Goal: Task Accomplishment & Management: Manage account settings

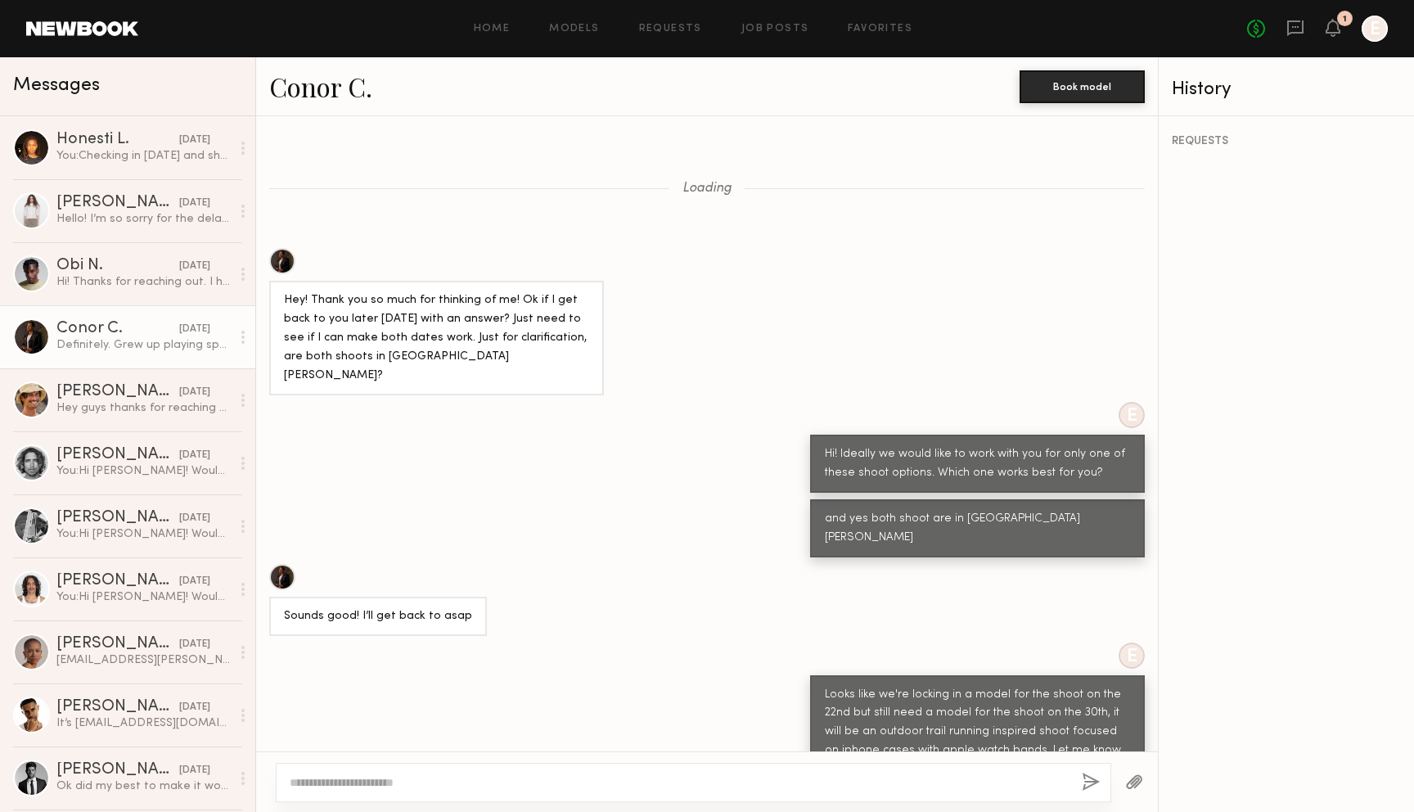
scroll to position [410, 0]
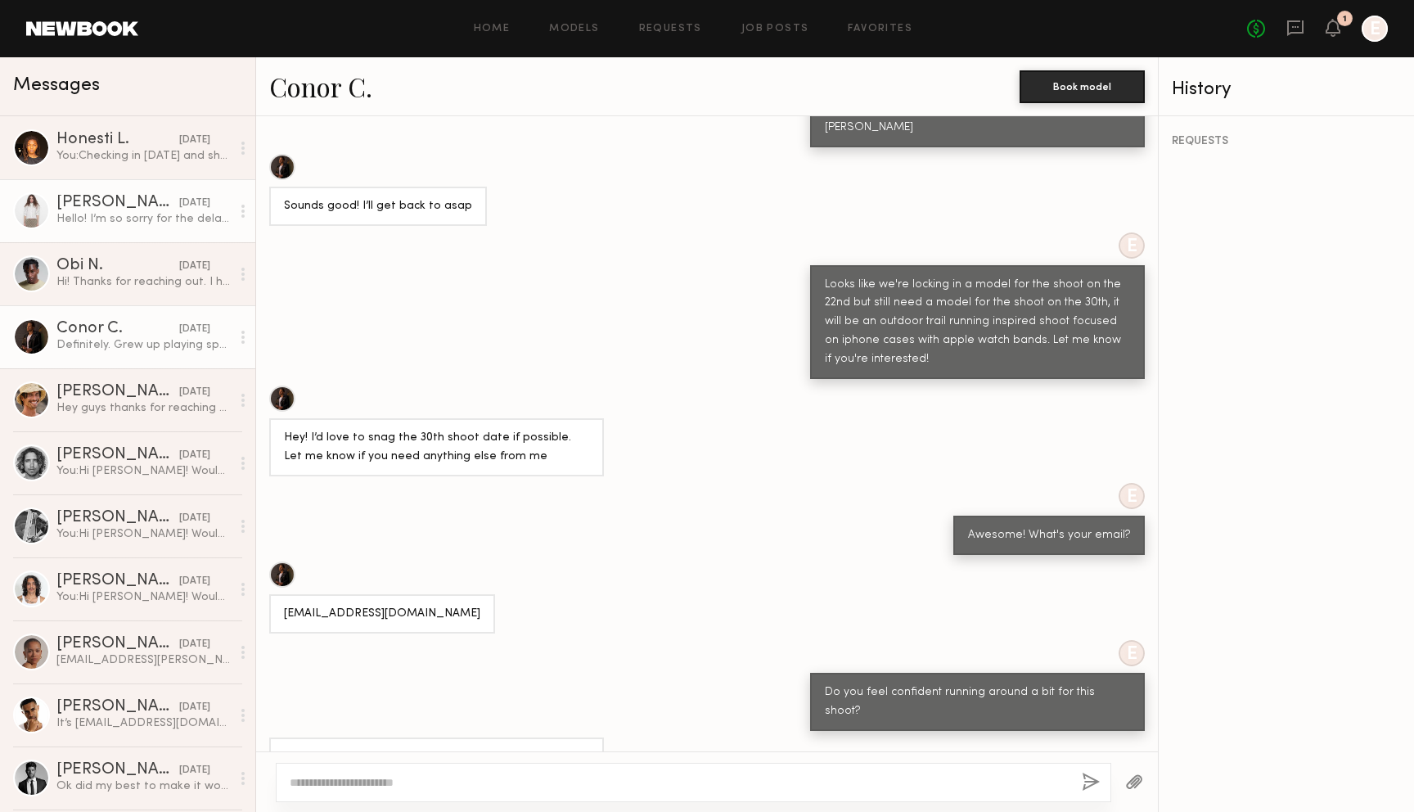
click at [137, 212] on div "Hello! I’m so sorry for the delay! I’m unfortunately not available on the 22nd …" at bounding box center [143, 219] width 174 height 16
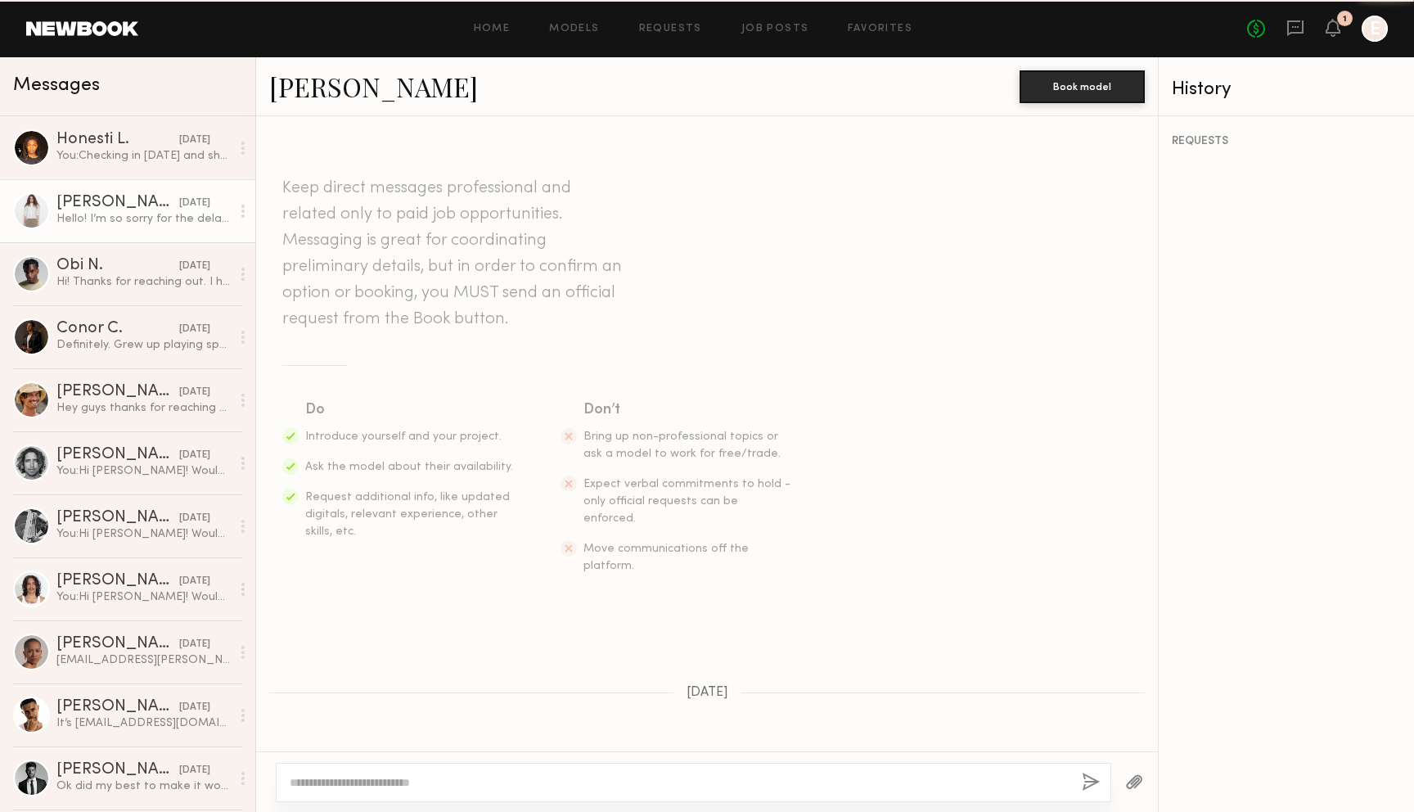
scroll to position [354, 0]
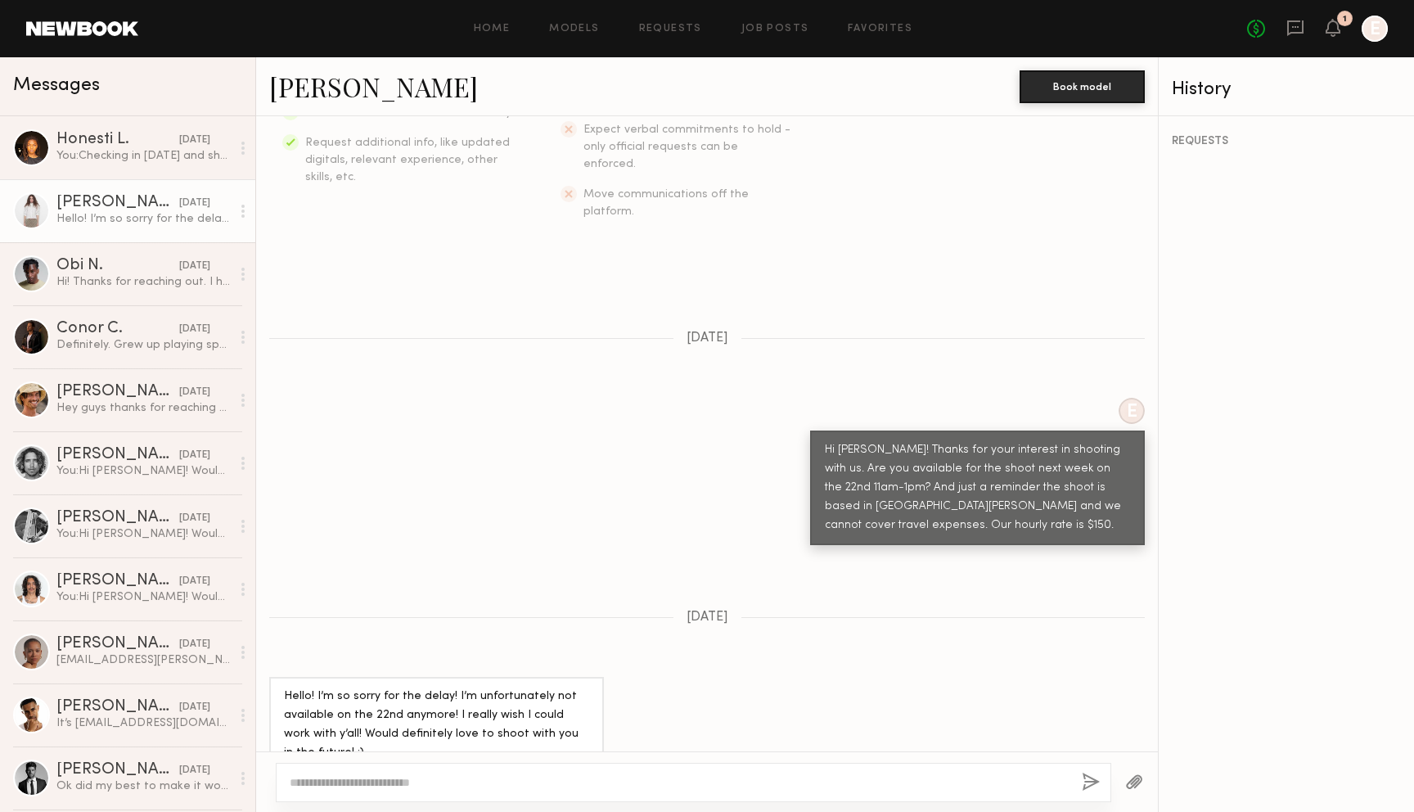
click at [327, 91] on link "Callandra H." at bounding box center [373, 86] width 209 height 35
click at [425, 783] on textarea at bounding box center [679, 782] width 779 height 16
type textarea "**********"
click at [1088, 781] on button "button" at bounding box center [1091, 782] width 18 height 20
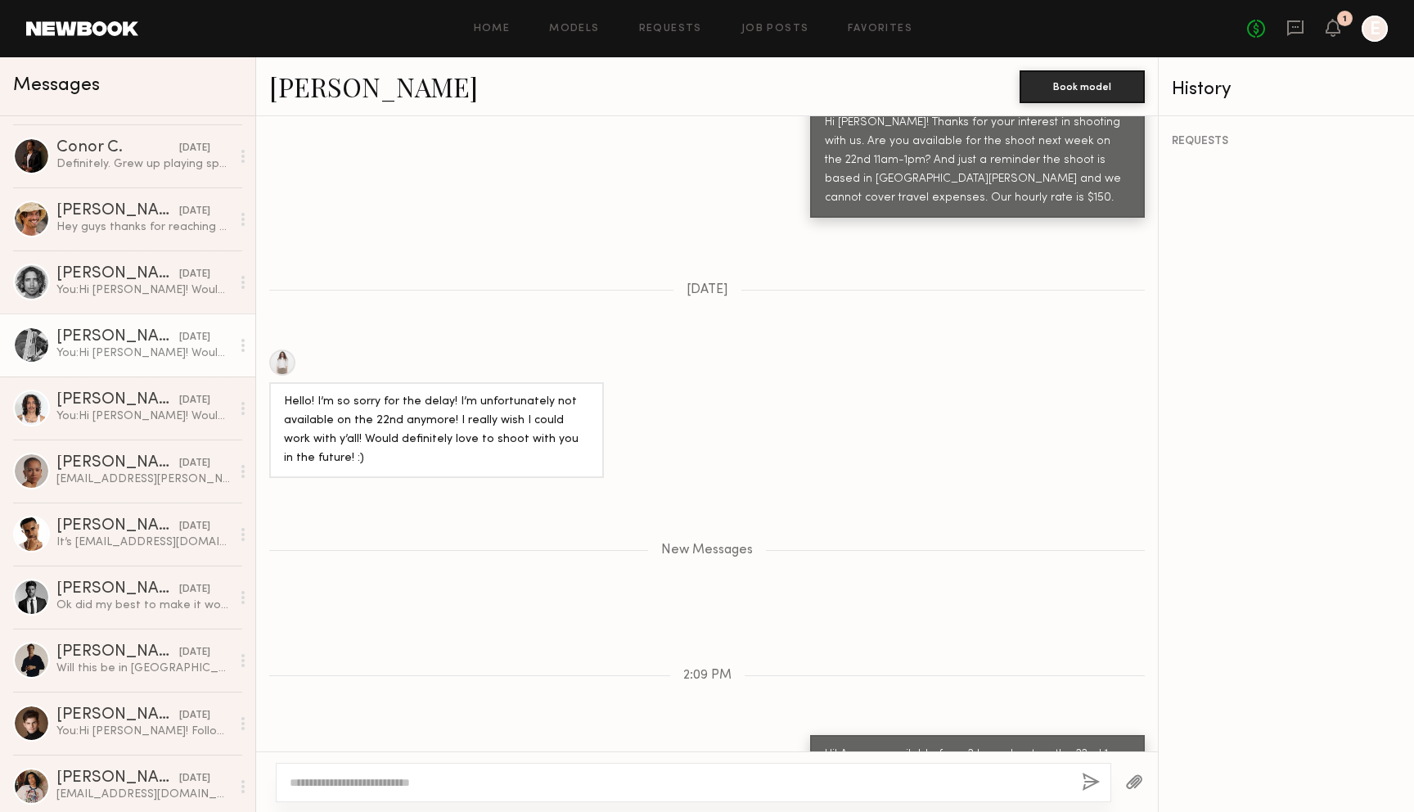
scroll to position [205, 0]
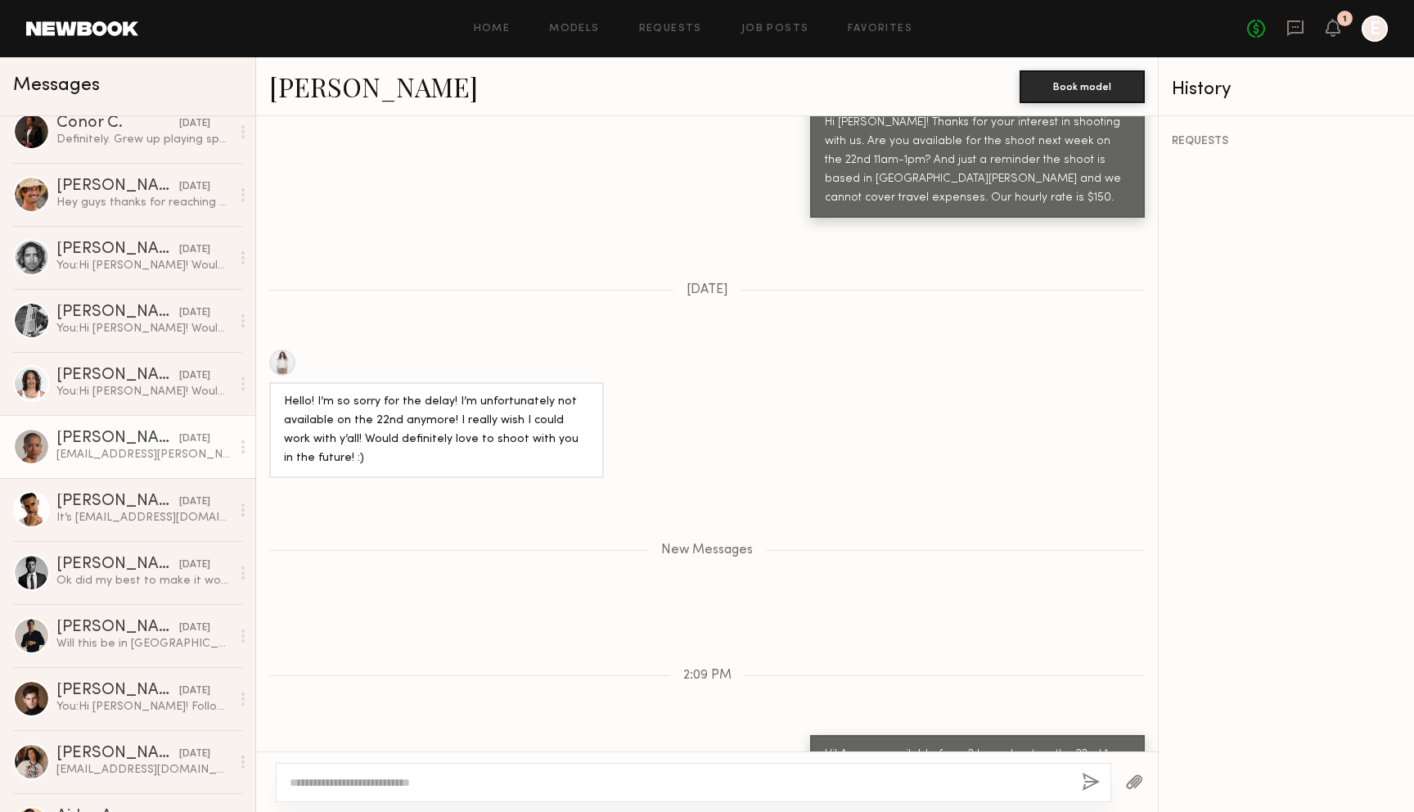
click at [146, 443] on div "[PERSON_NAME]" at bounding box center [117, 438] width 123 height 16
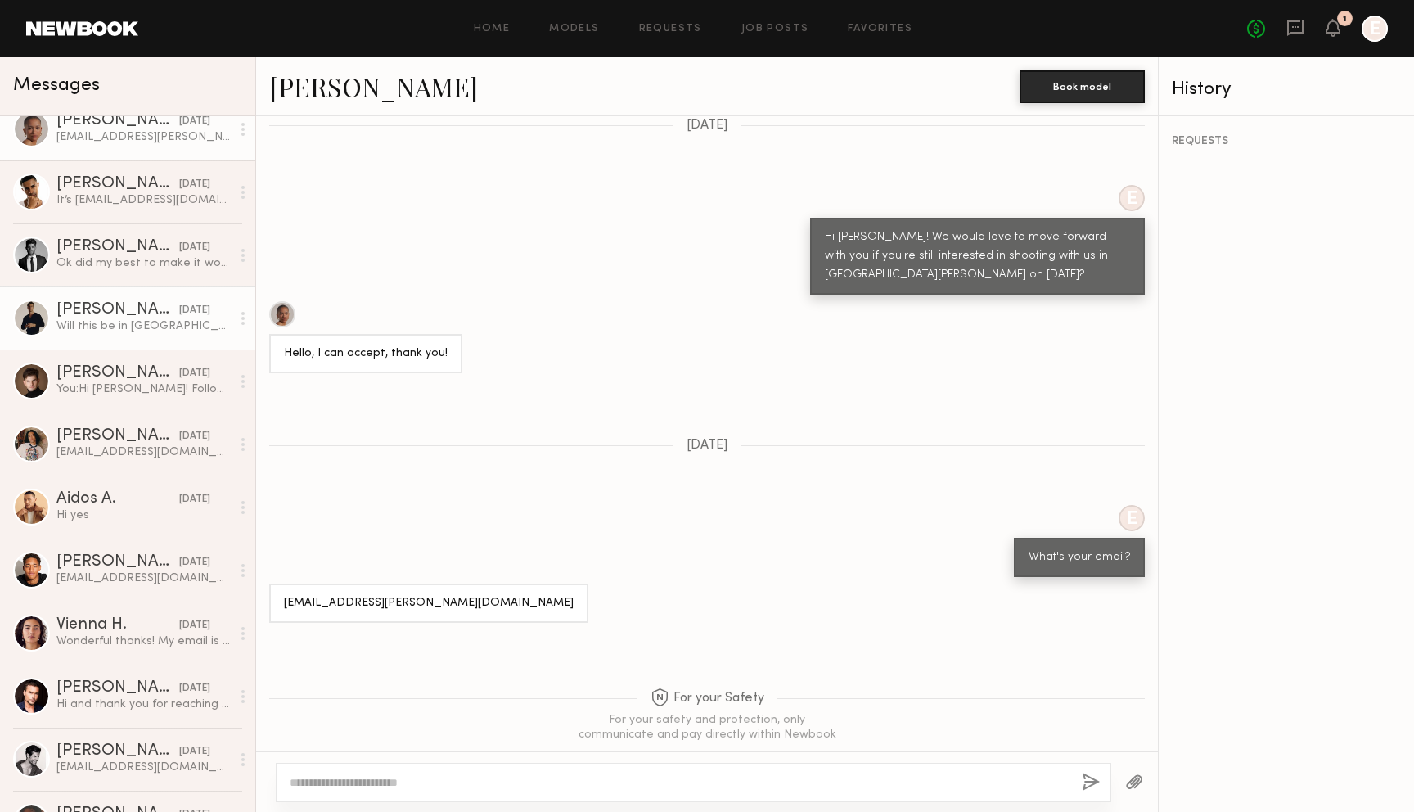
scroll to position [553, 0]
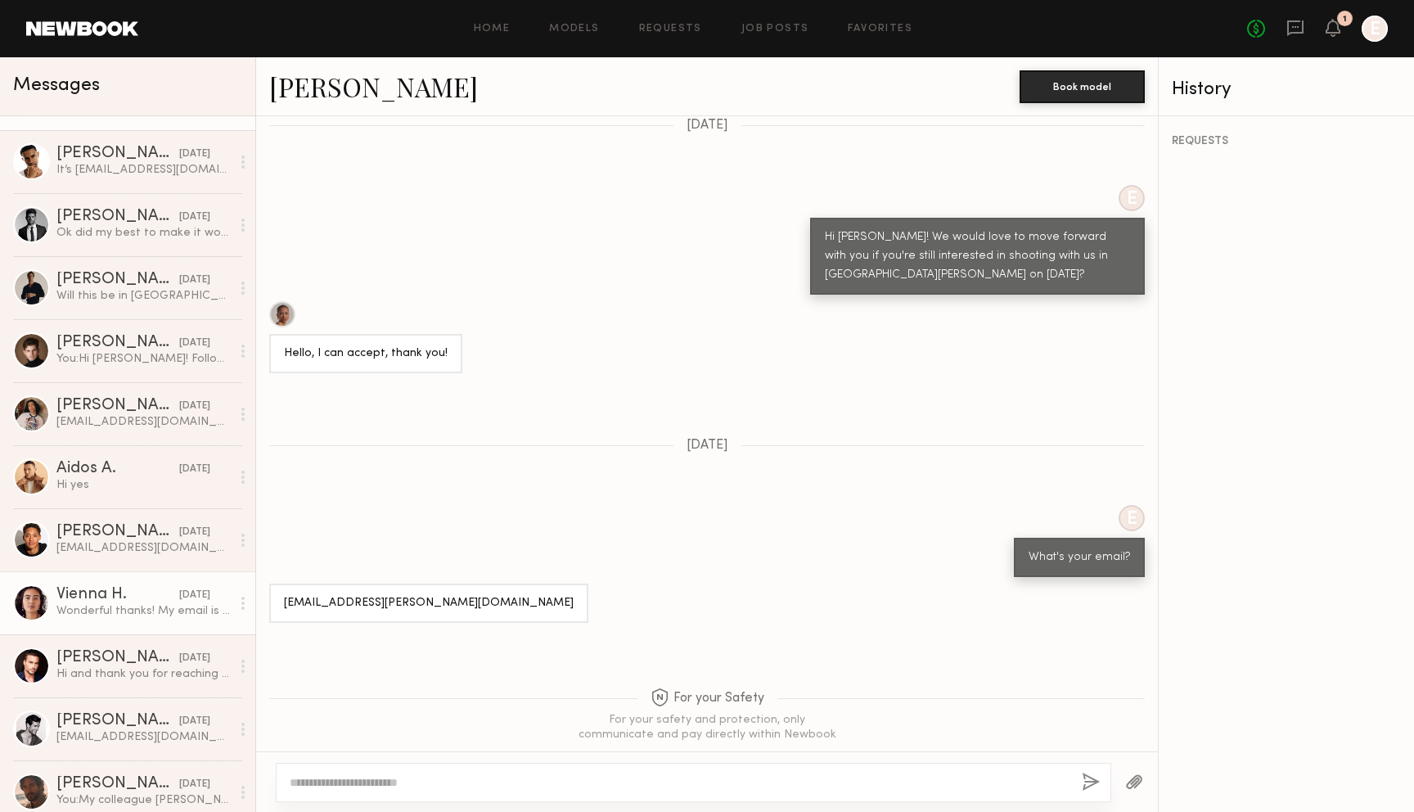
click at [141, 593] on div "Vienna H." at bounding box center [117, 595] width 123 height 16
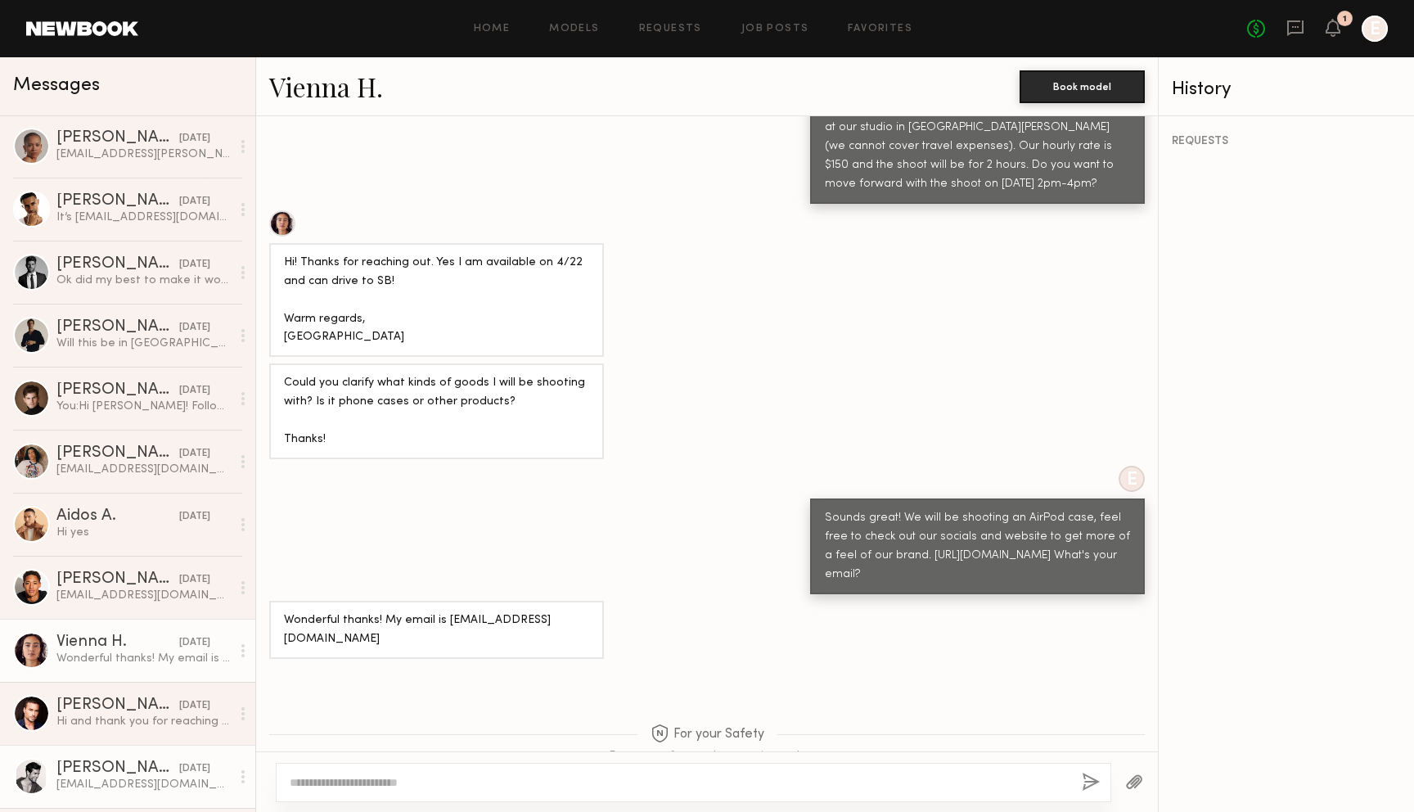
scroll to position [501, 0]
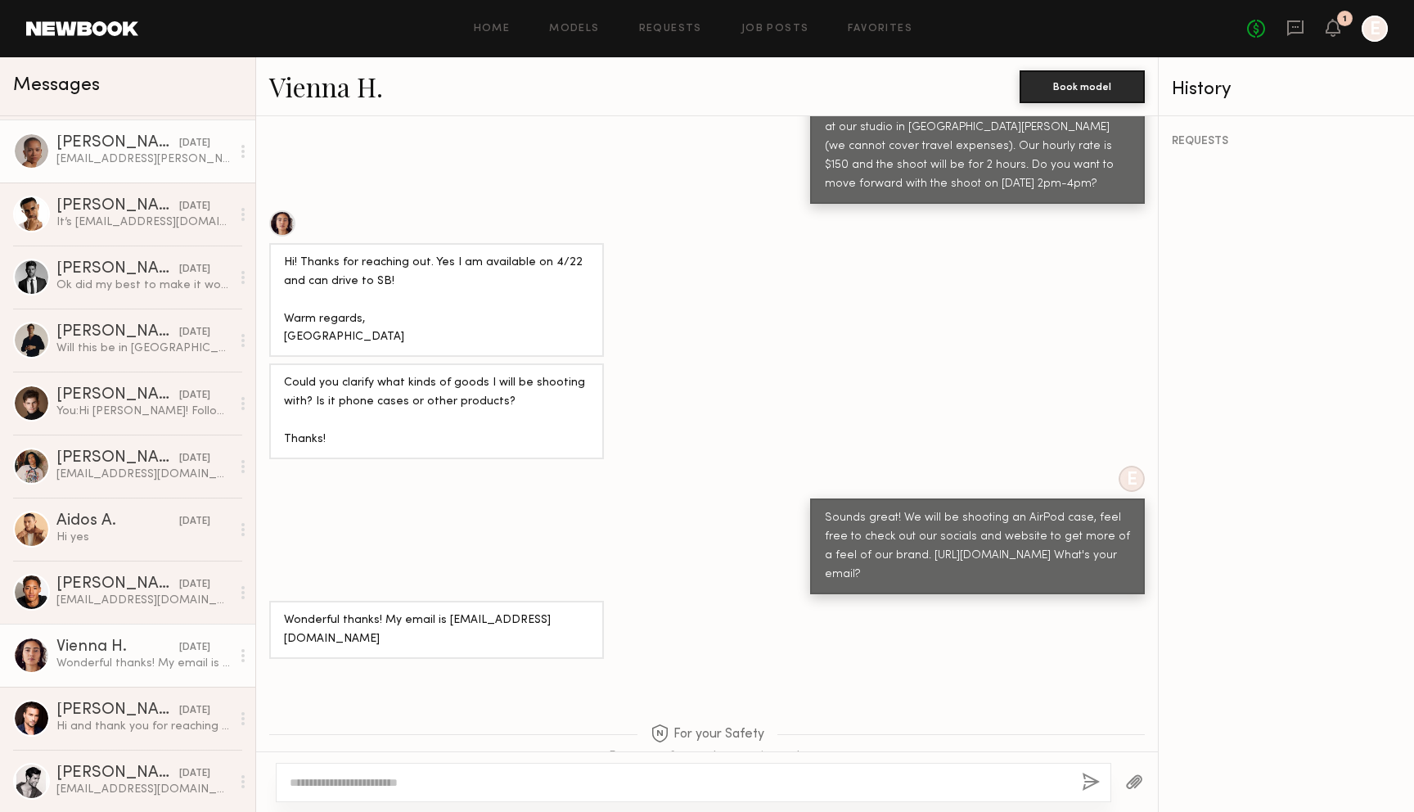
click at [34, 150] on div at bounding box center [31, 151] width 37 height 37
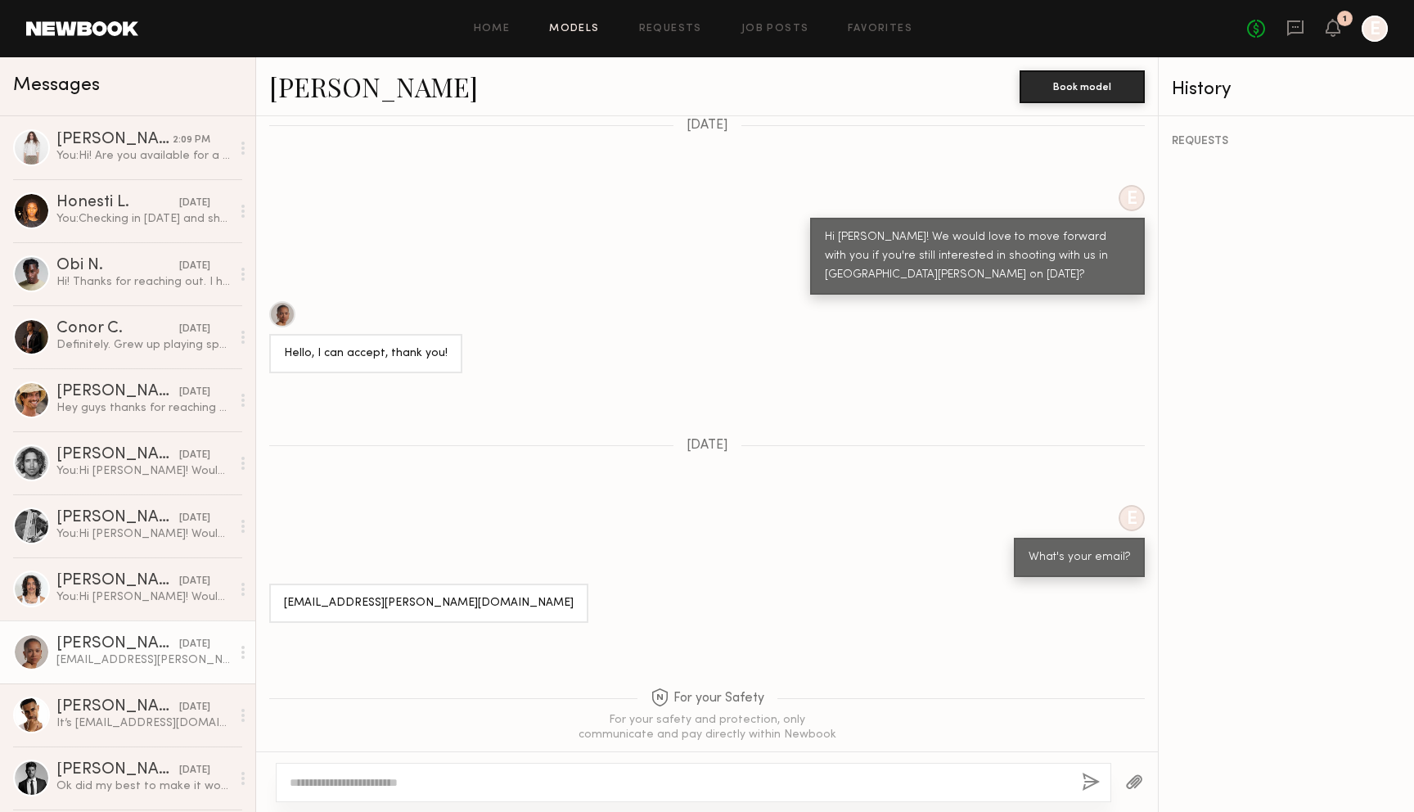
click at [590, 30] on link "Models" at bounding box center [574, 29] width 50 height 11
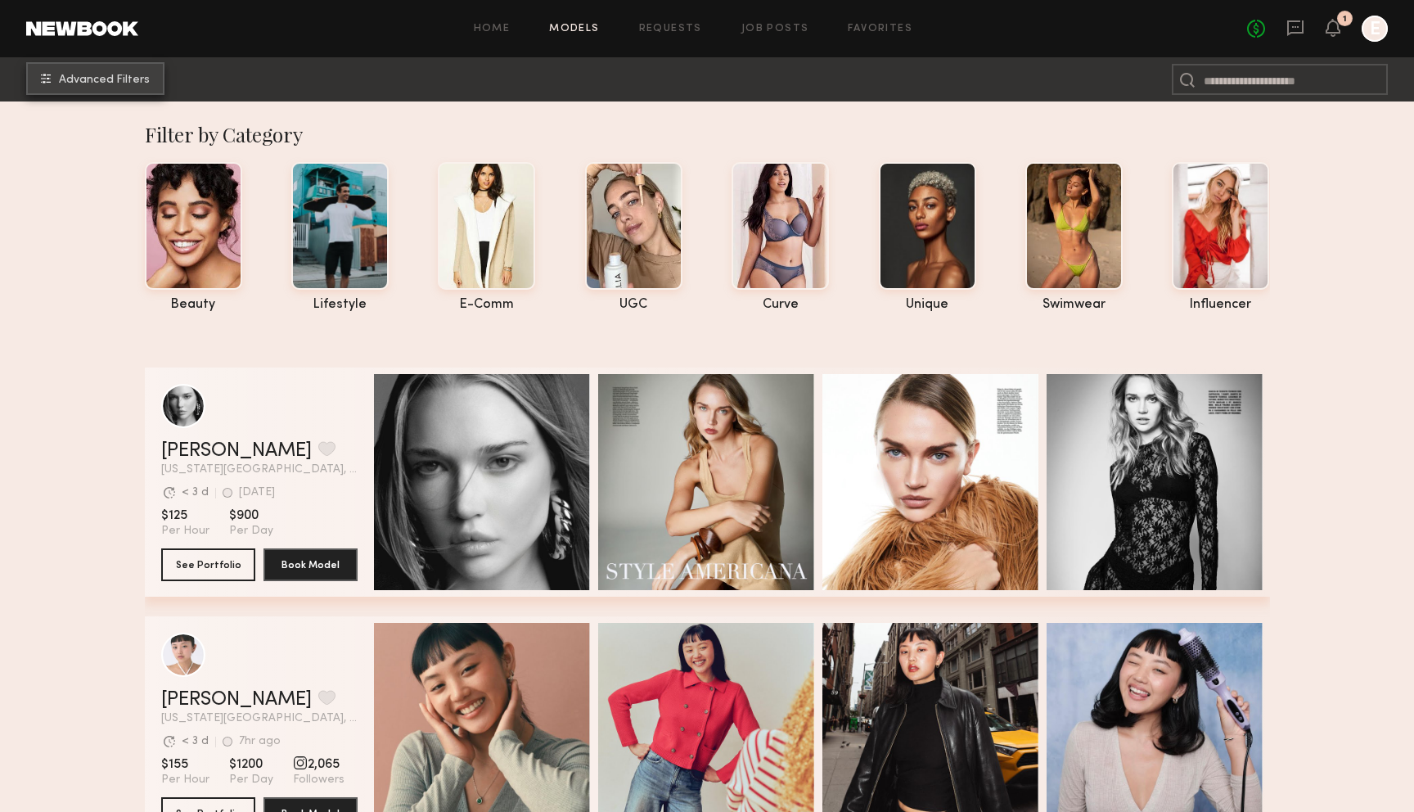
click at [45, 79] on common-icon "undefined" at bounding box center [46, 79] width 10 height 10
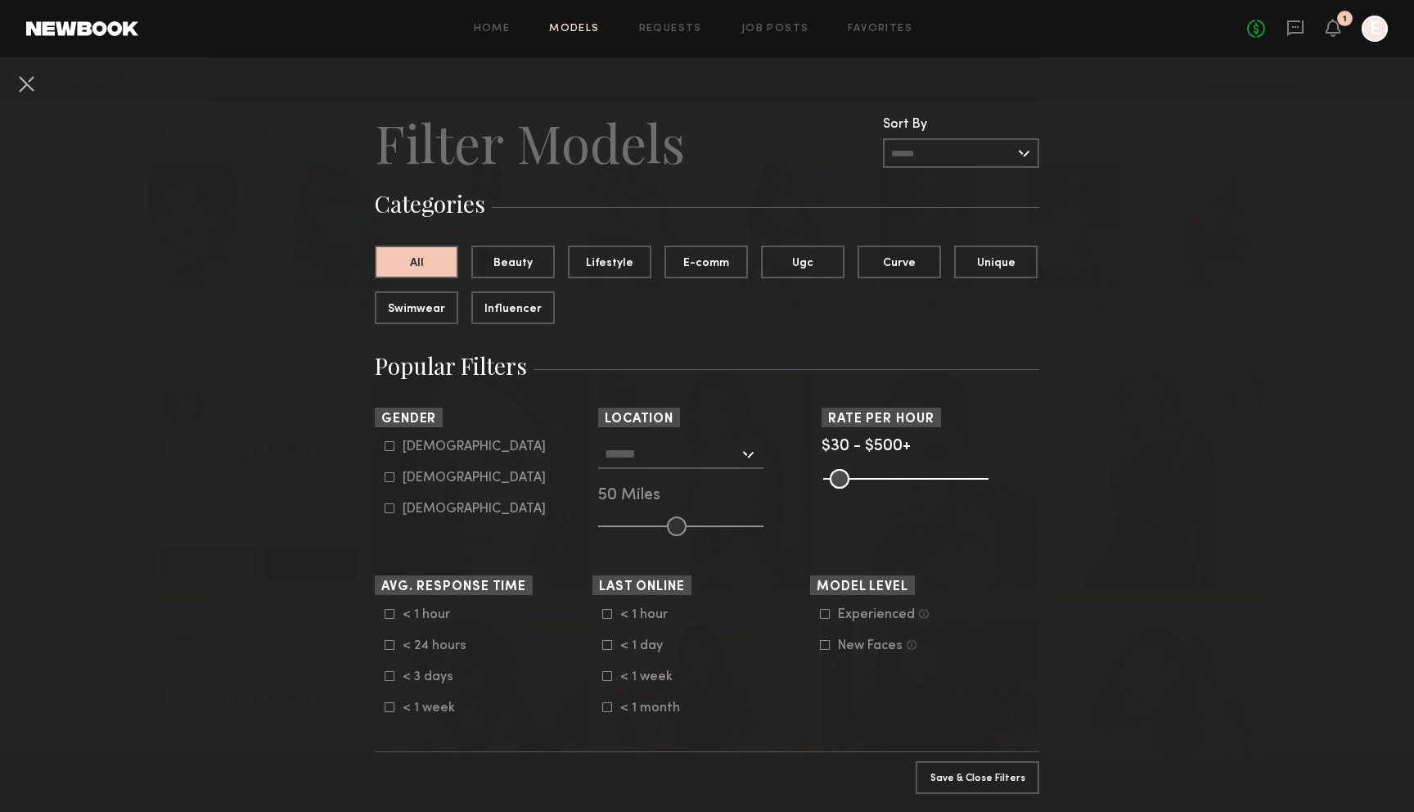
click at [390, 478] on icon at bounding box center [390, 477] width 10 height 10
type input "**"
click at [641, 458] on input "text" at bounding box center [672, 453] width 134 height 28
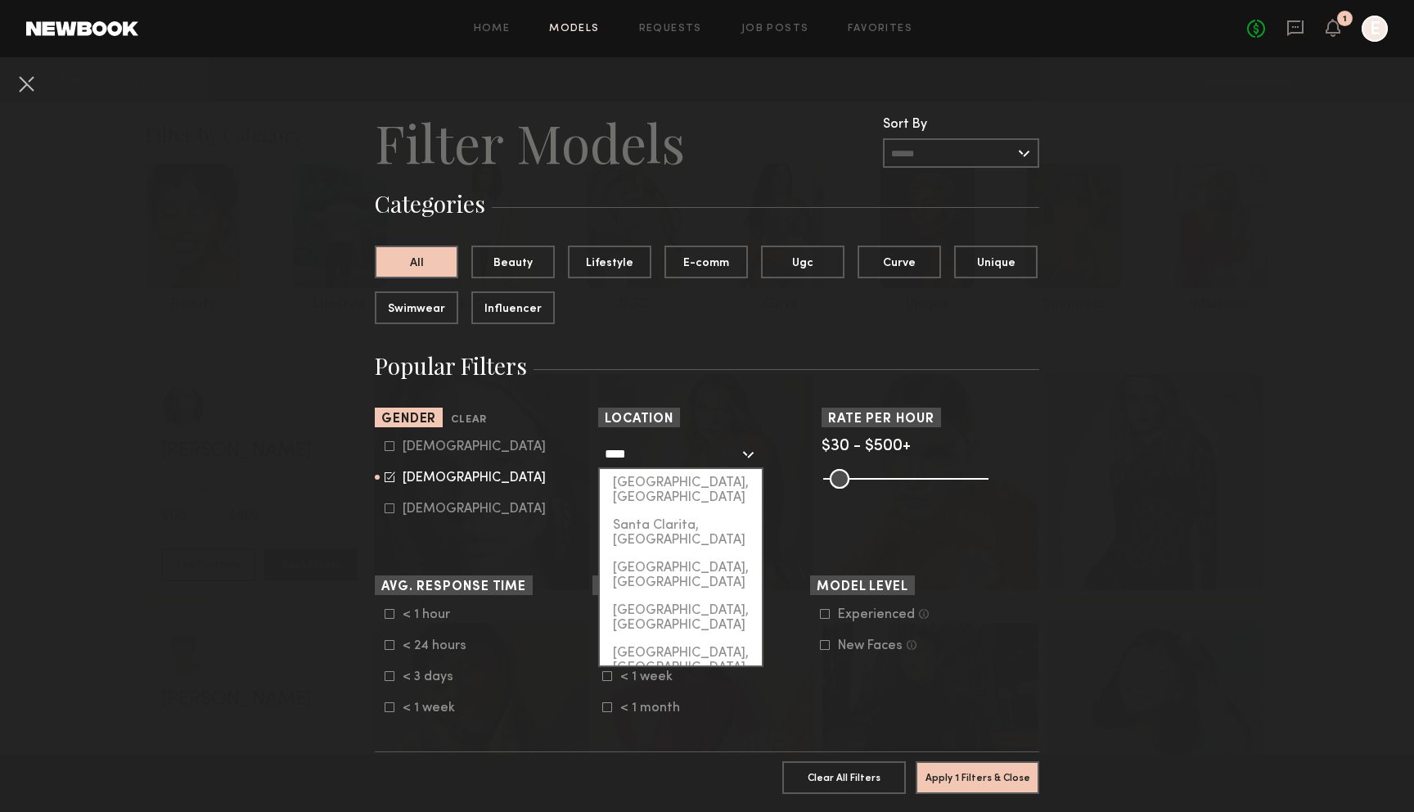
click at [660, 724] on div "Santa Barbara, CA" at bounding box center [681, 745] width 162 height 43
type input "**********"
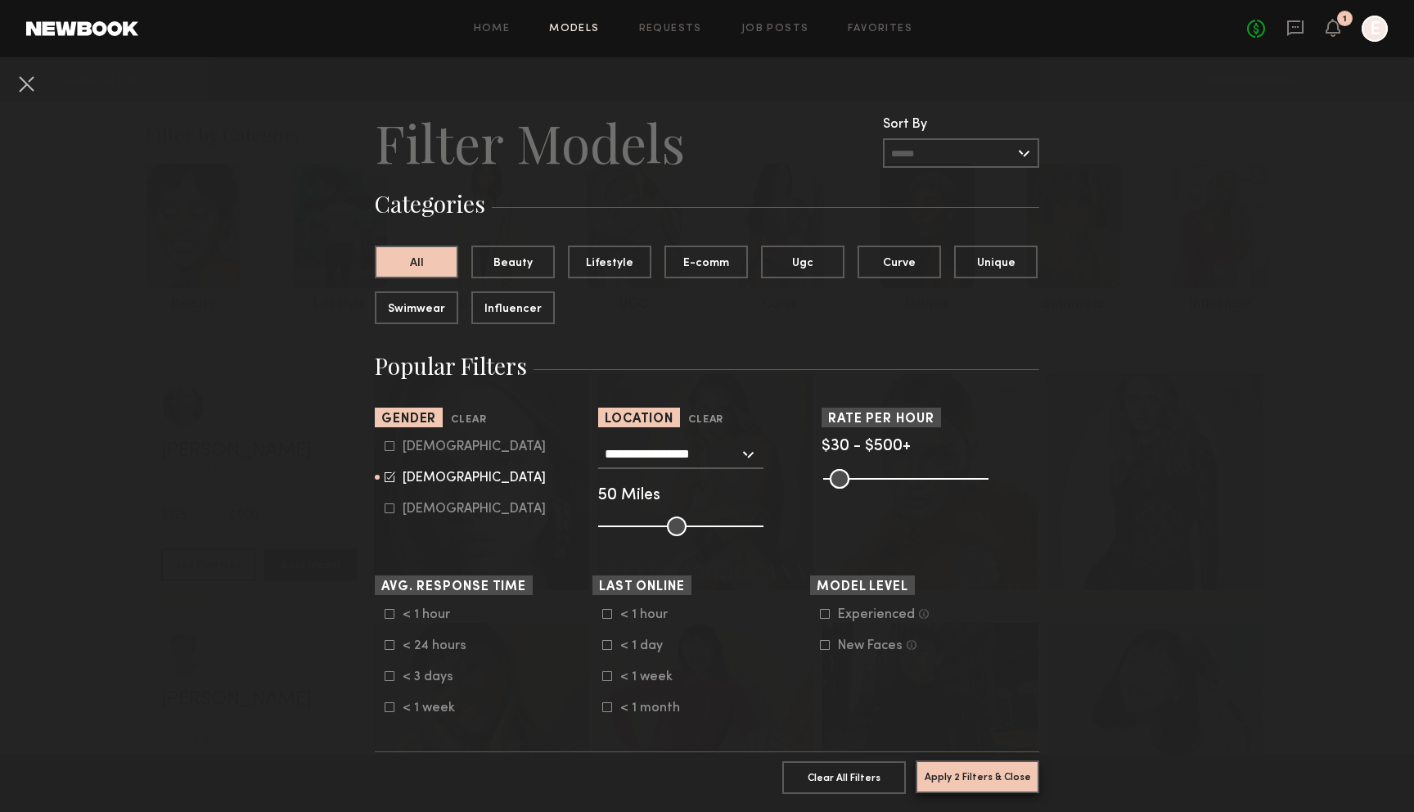
click at [986, 778] on button "Apply 2 Filters & Close" at bounding box center [978, 776] width 124 height 33
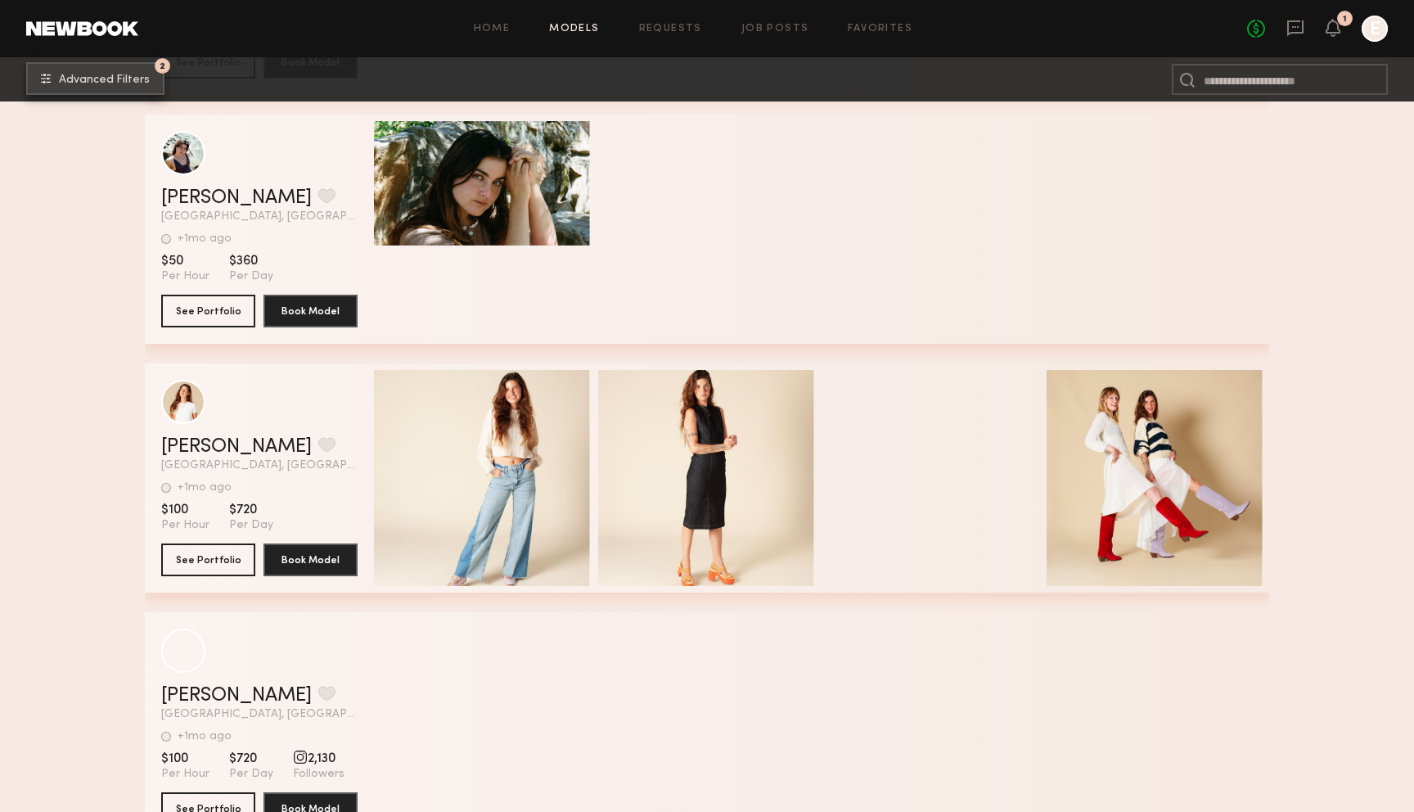
scroll to position [766, 0]
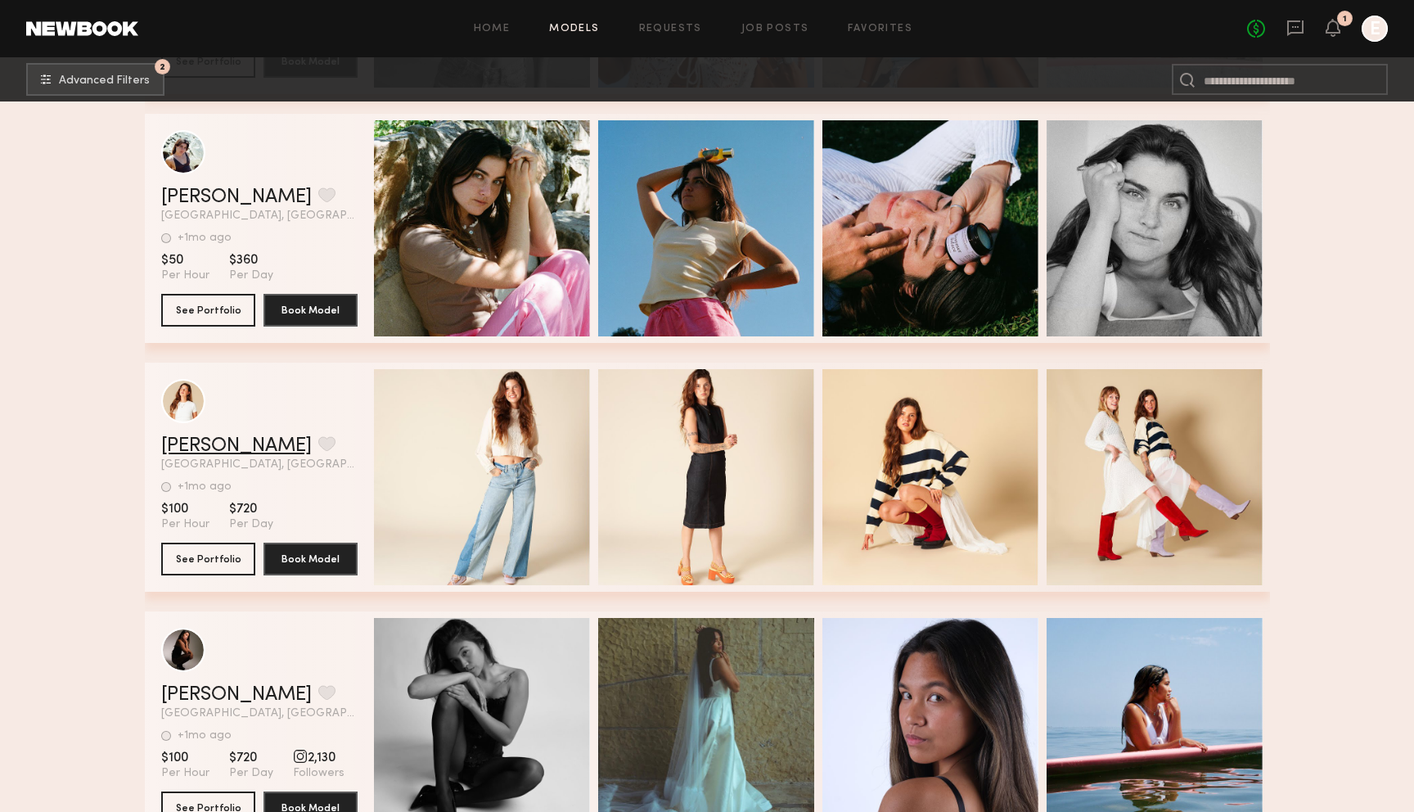
click at [193, 442] on link "Gena W." at bounding box center [236, 446] width 151 height 20
click at [210, 451] on link "Gena W." at bounding box center [236, 446] width 151 height 20
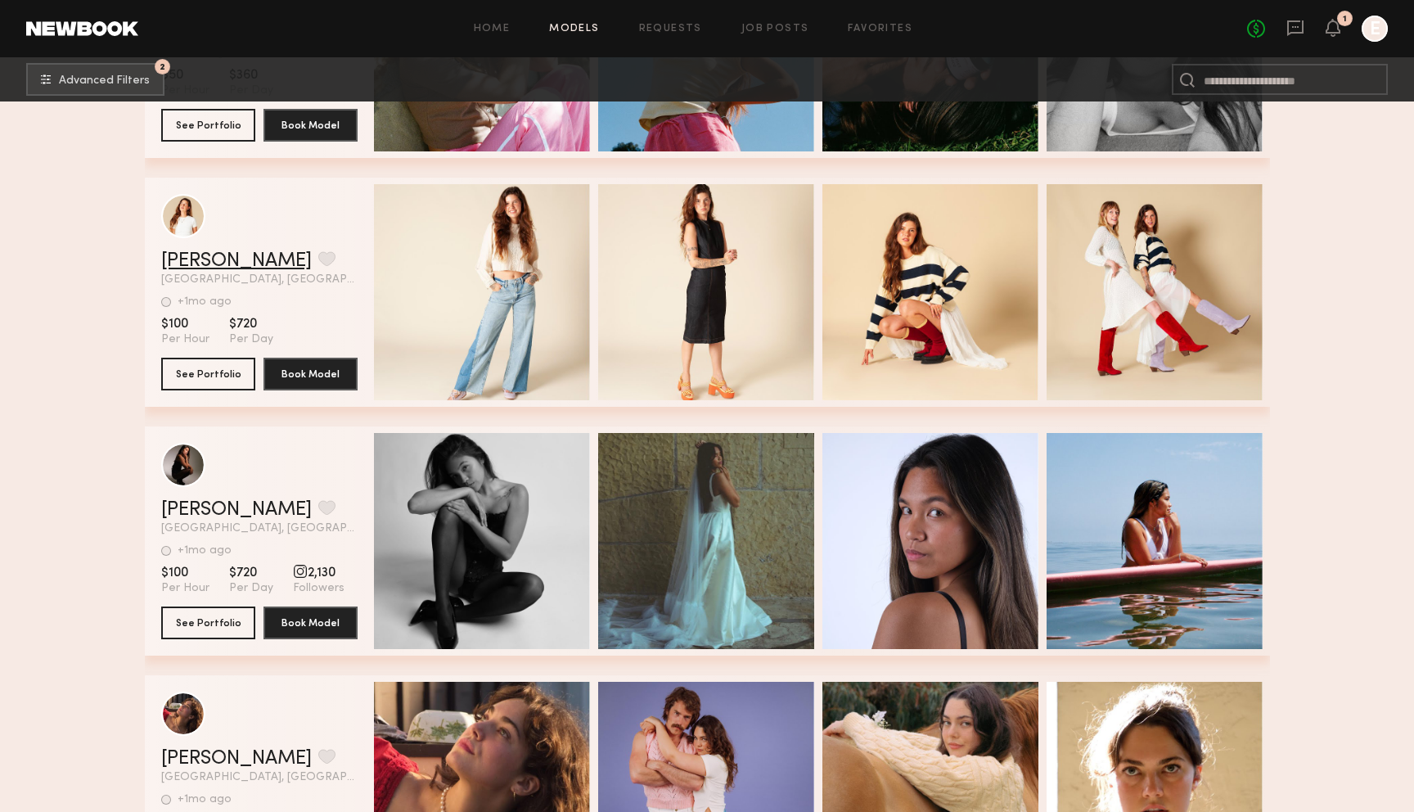
scroll to position [954, 0]
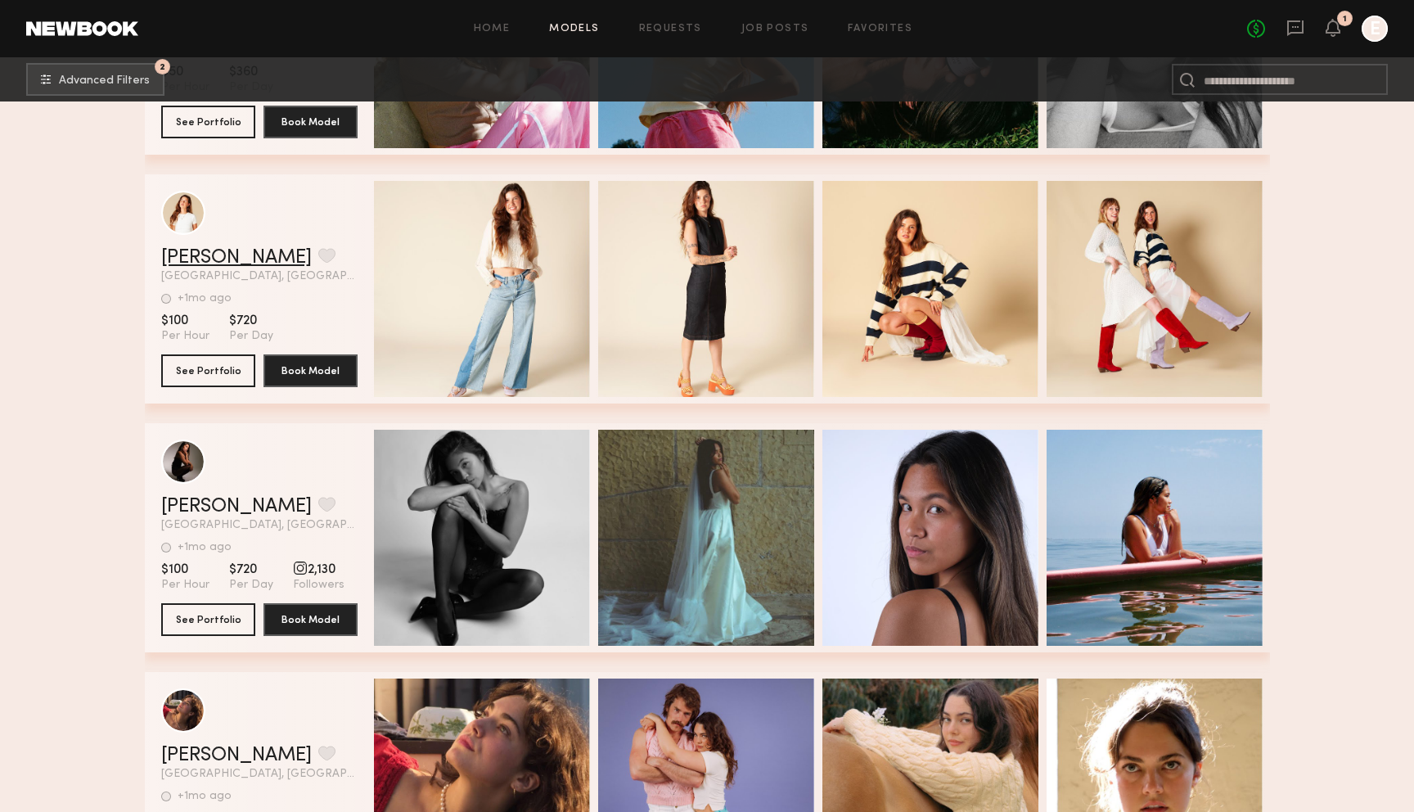
click at [203, 256] on link "Gena W." at bounding box center [236, 258] width 151 height 20
click at [230, 506] on link "Annalie S." at bounding box center [236, 507] width 151 height 20
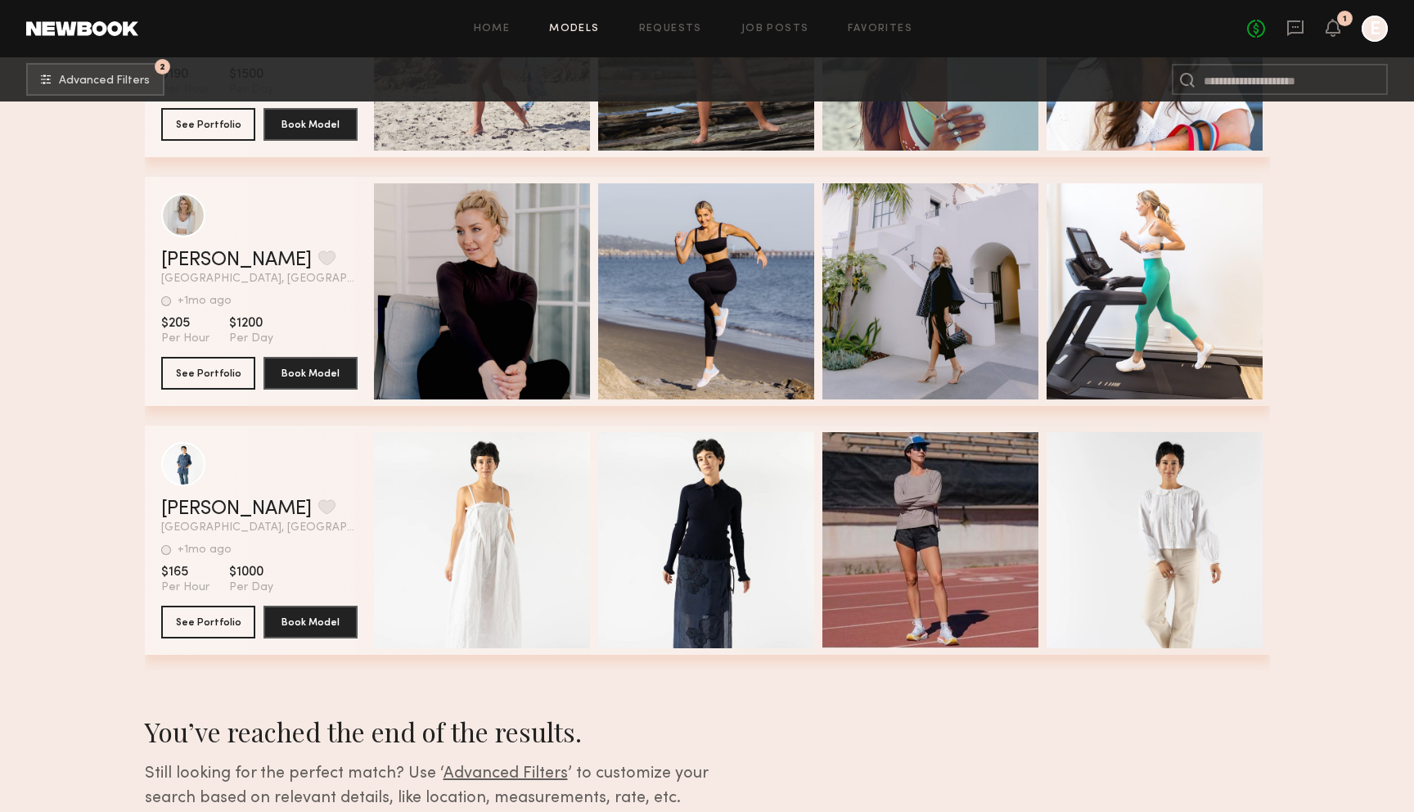
scroll to position [2193, 0]
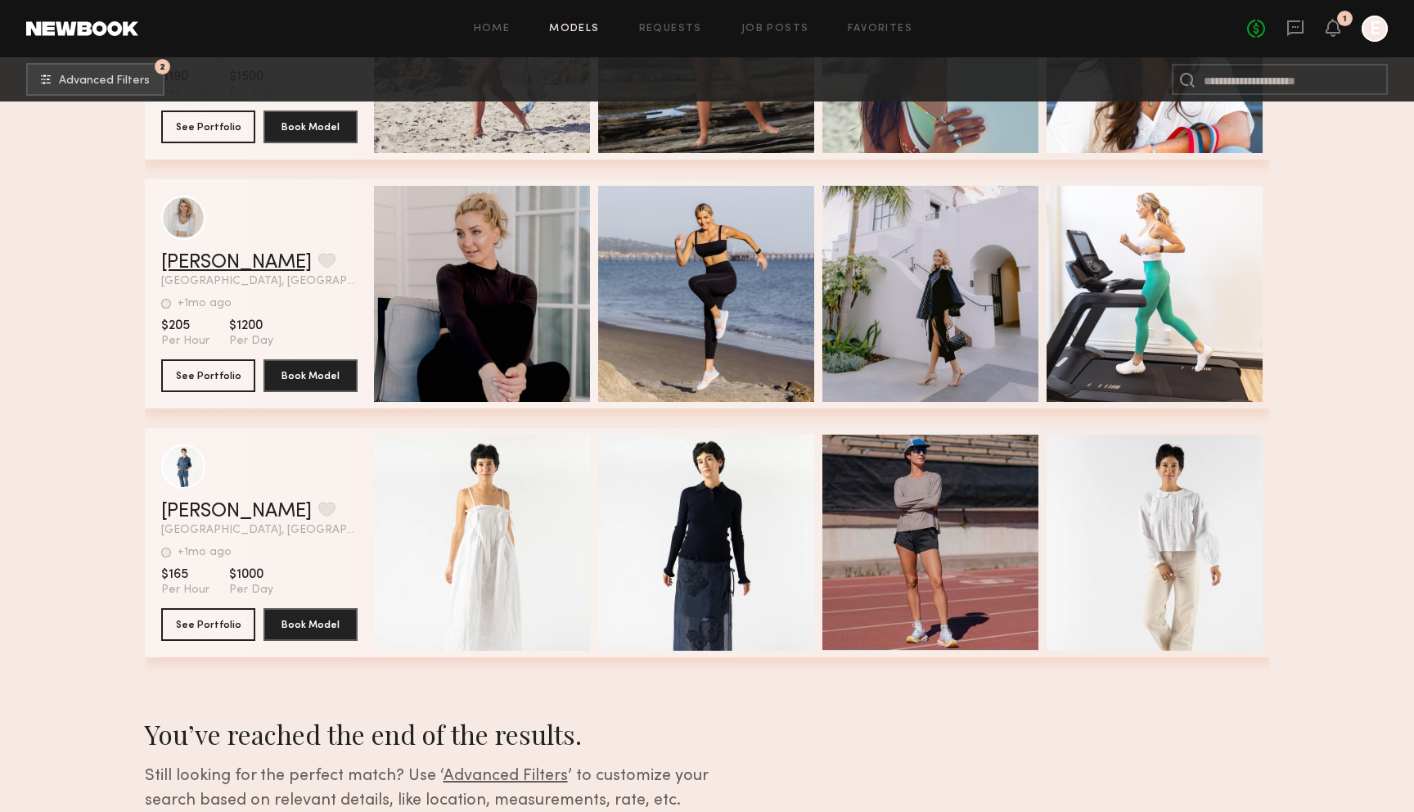
click at [230, 259] on link "Victoria P." at bounding box center [236, 263] width 151 height 20
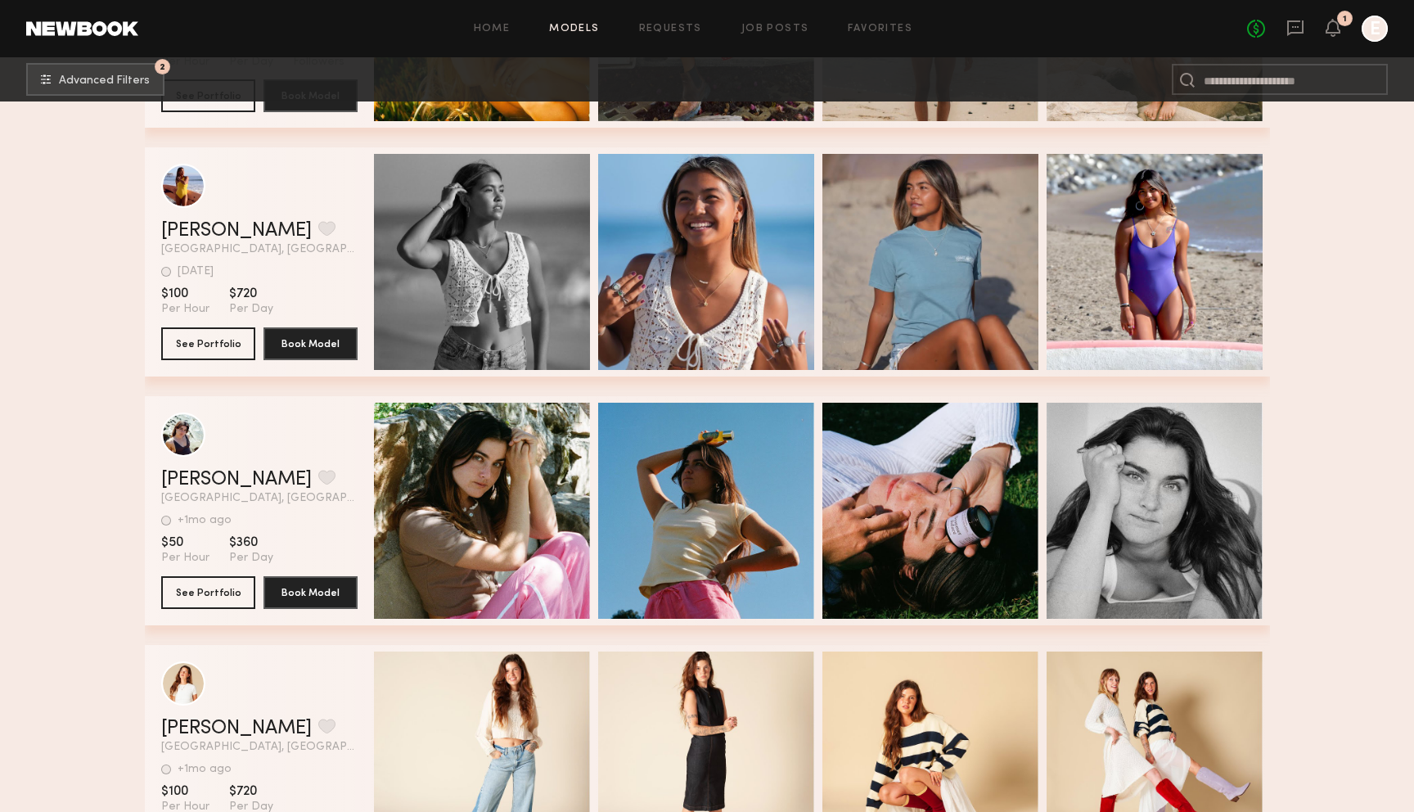
scroll to position [480, 0]
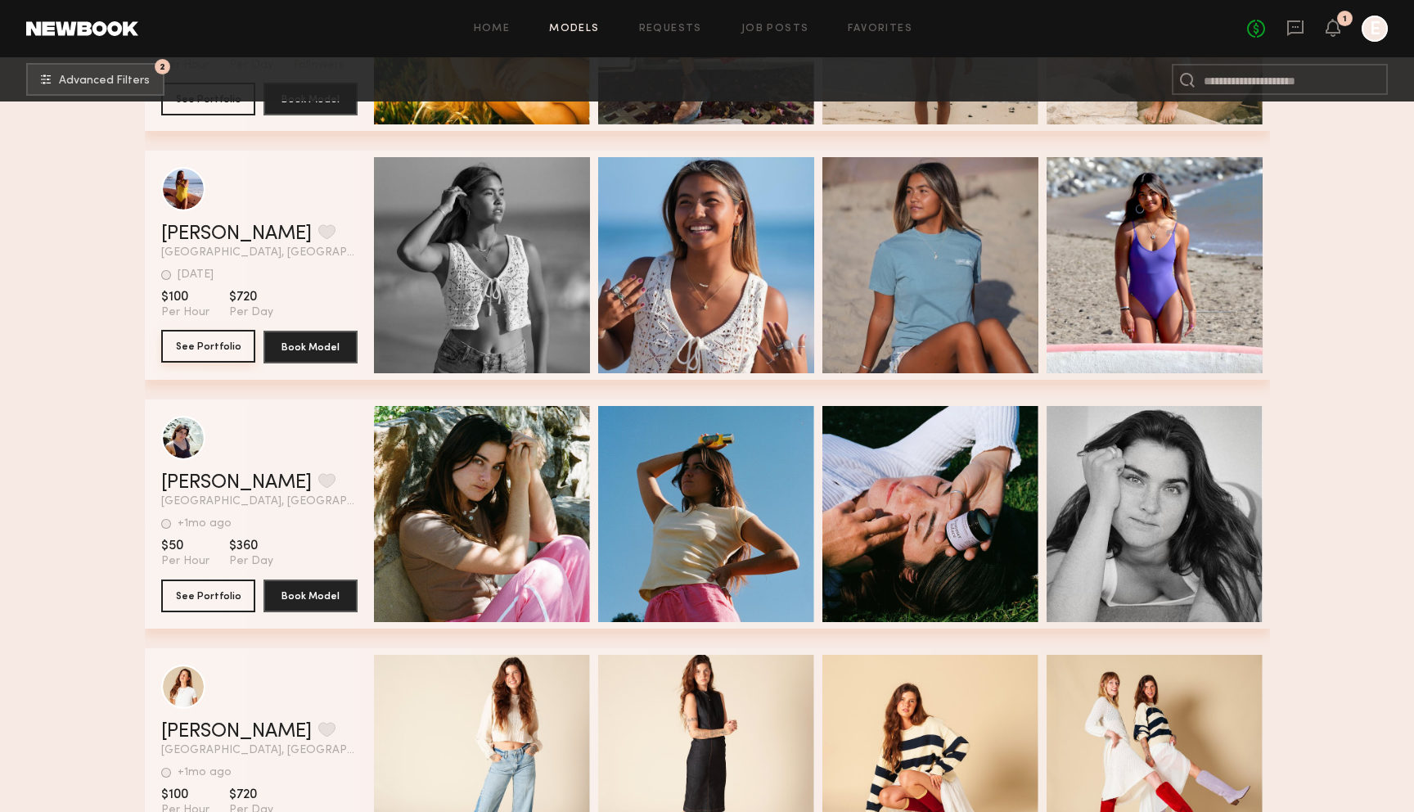
click at [222, 341] on button "See Portfolio" at bounding box center [208, 346] width 94 height 33
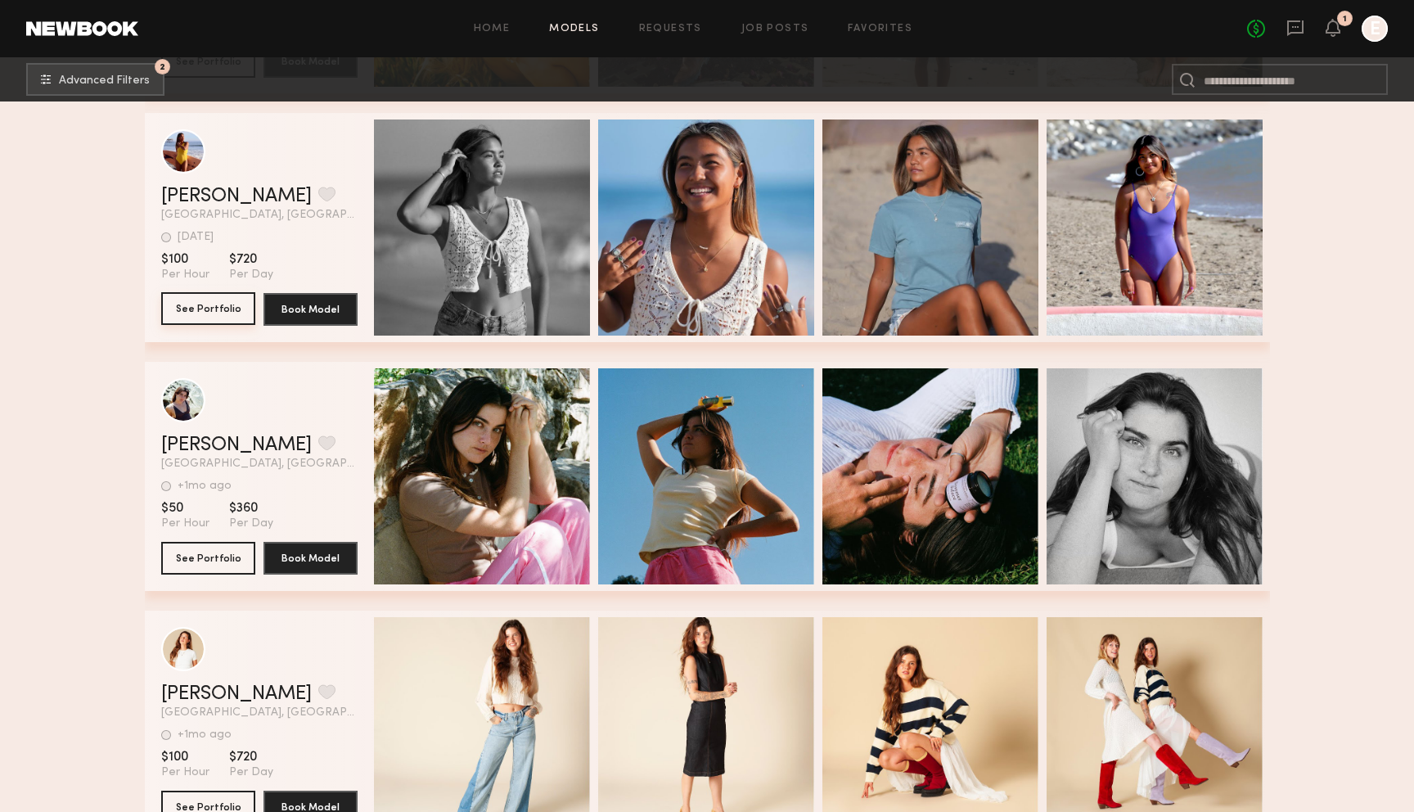
scroll to position [541, 0]
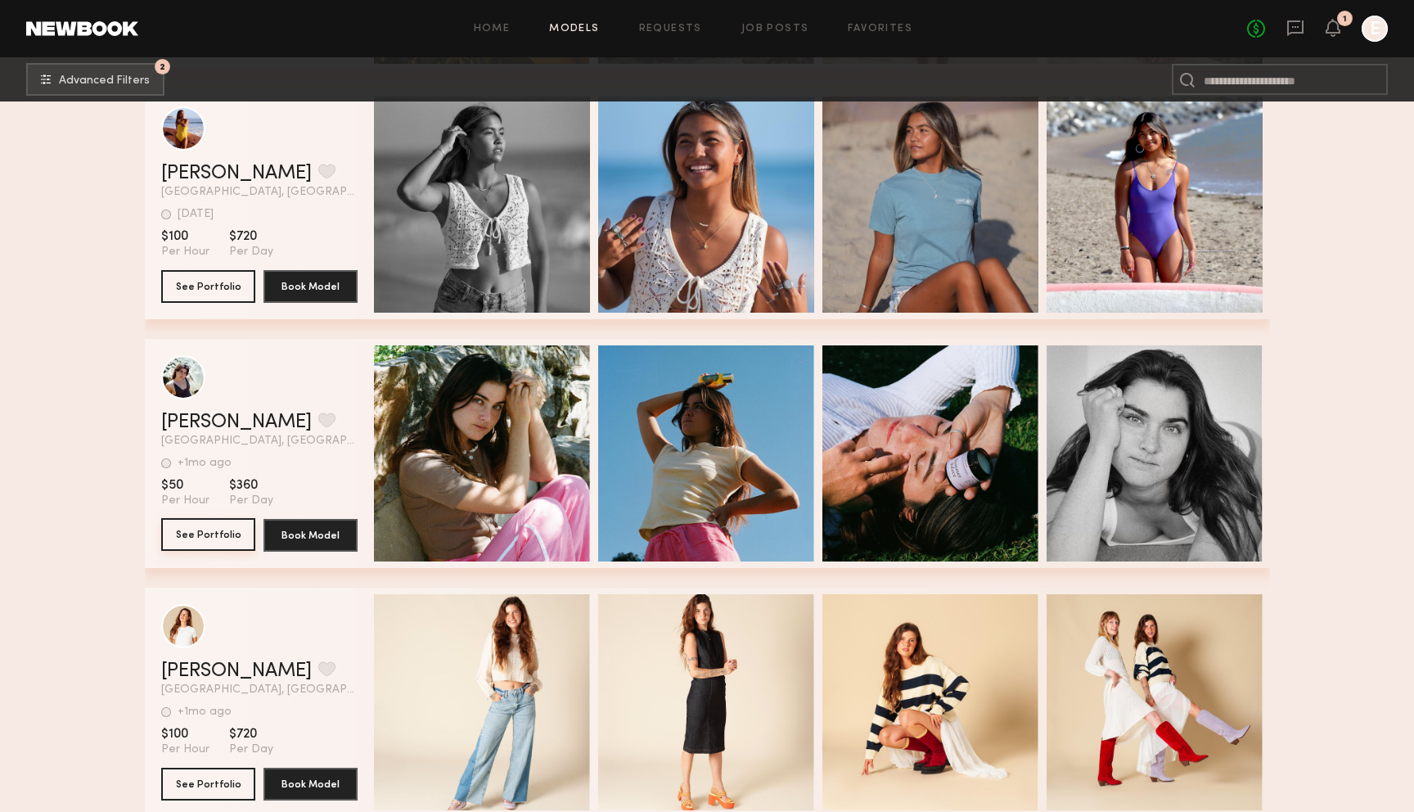
click at [214, 537] on button "See Portfolio" at bounding box center [208, 534] width 94 height 33
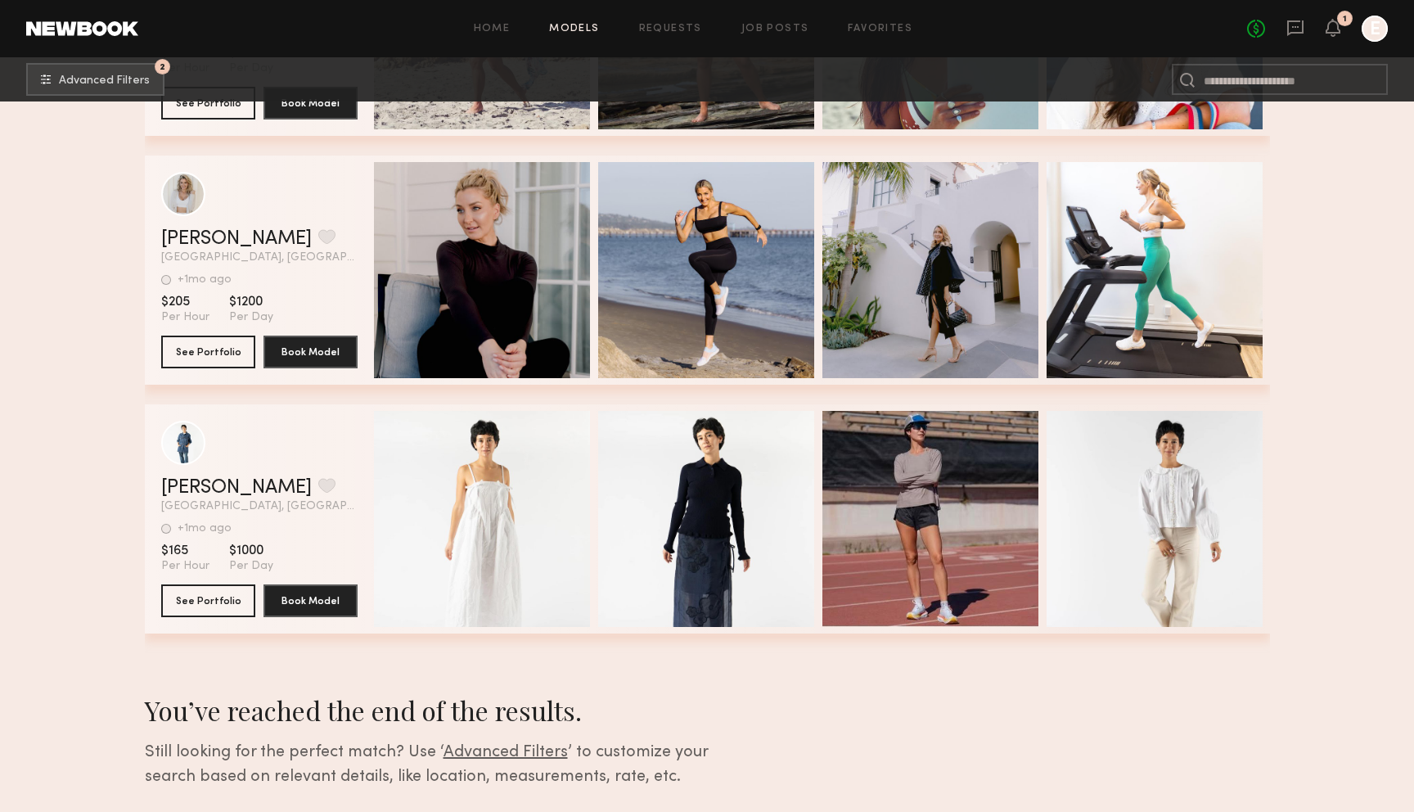
scroll to position [2316, 0]
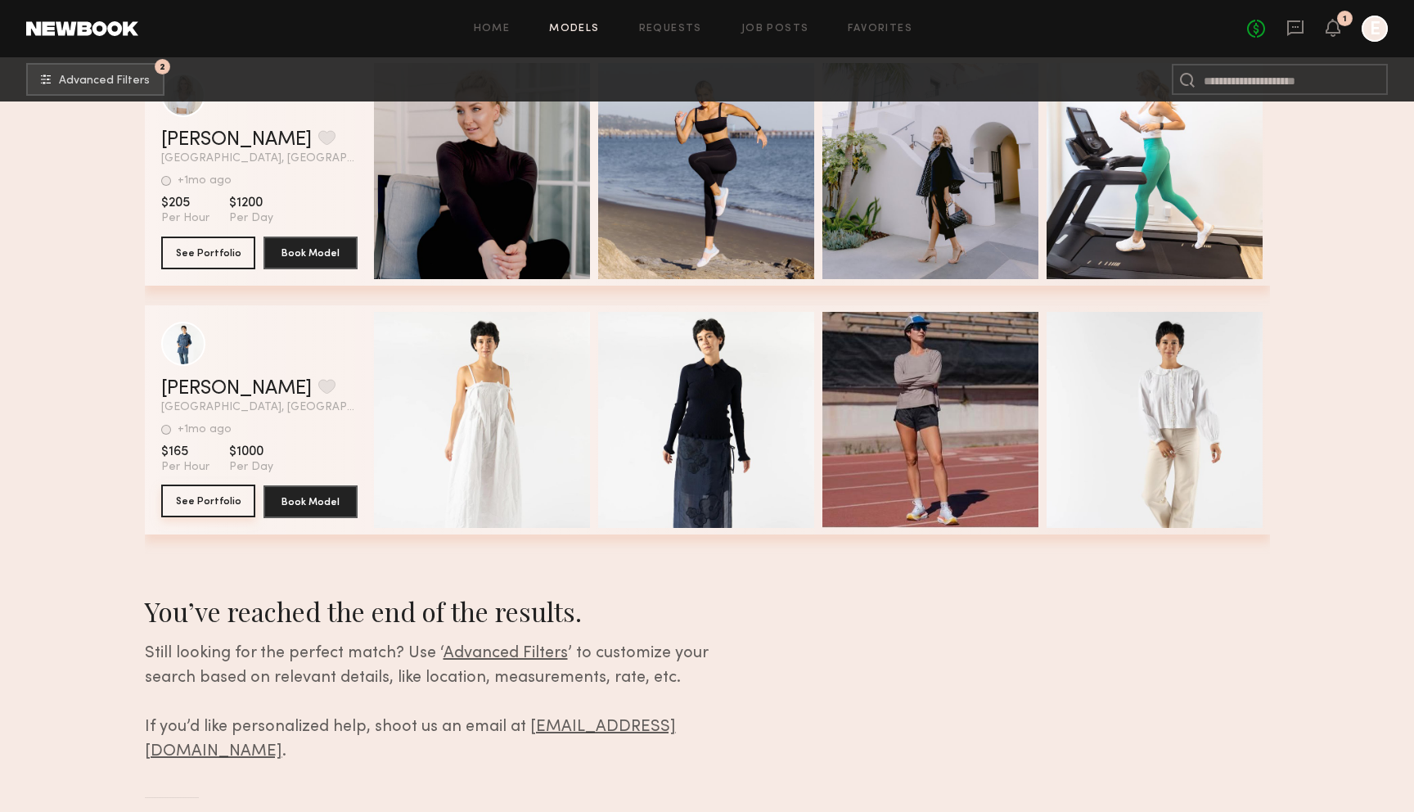
click at [210, 502] on button "See Portfolio" at bounding box center [208, 500] width 94 height 33
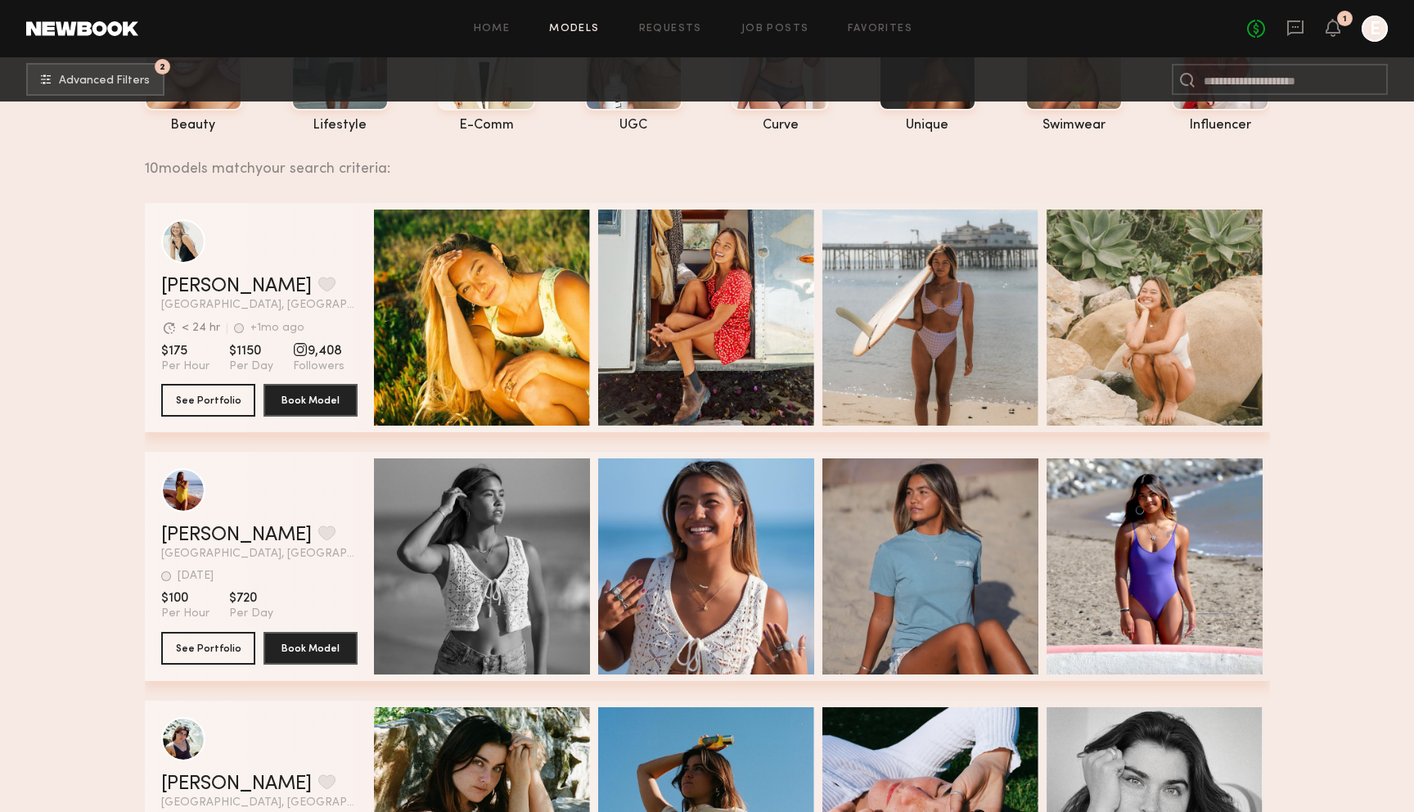
scroll to position [0, 0]
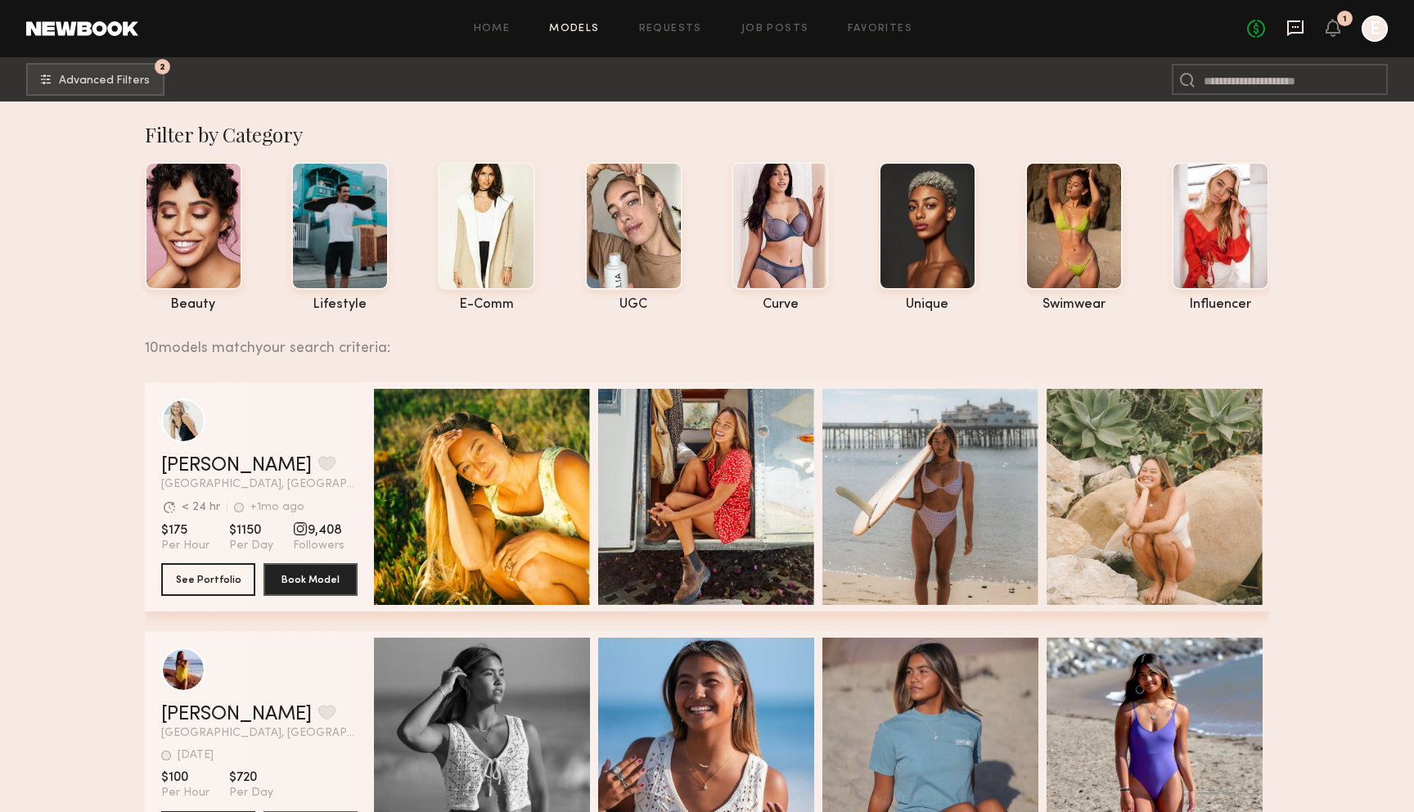
click at [1295, 26] on icon at bounding box center [1295, 27] width 7 height 2
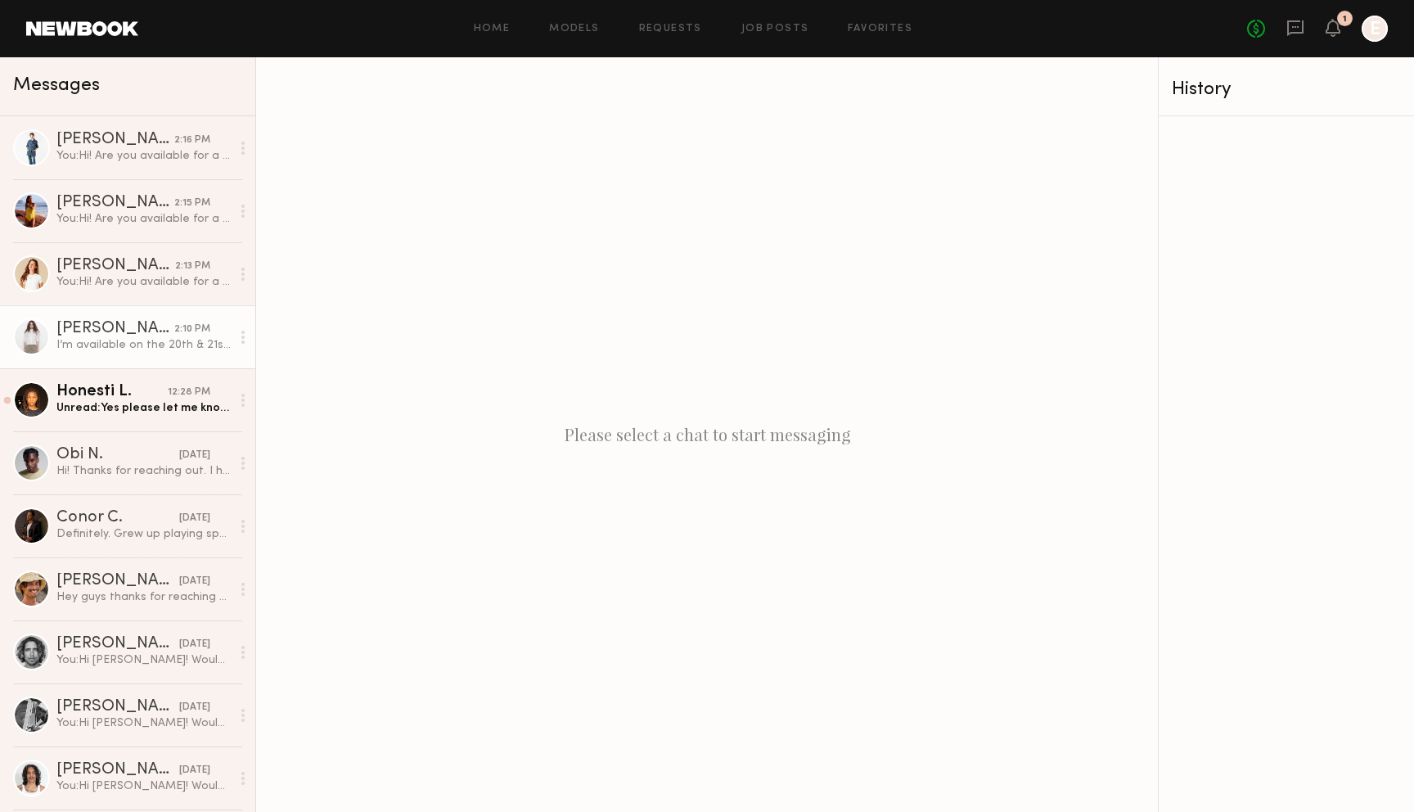
click at [137, 337] on div "I’m available on the 20th & 21st though!" at bounding box center [143, 345] width 174 height 16
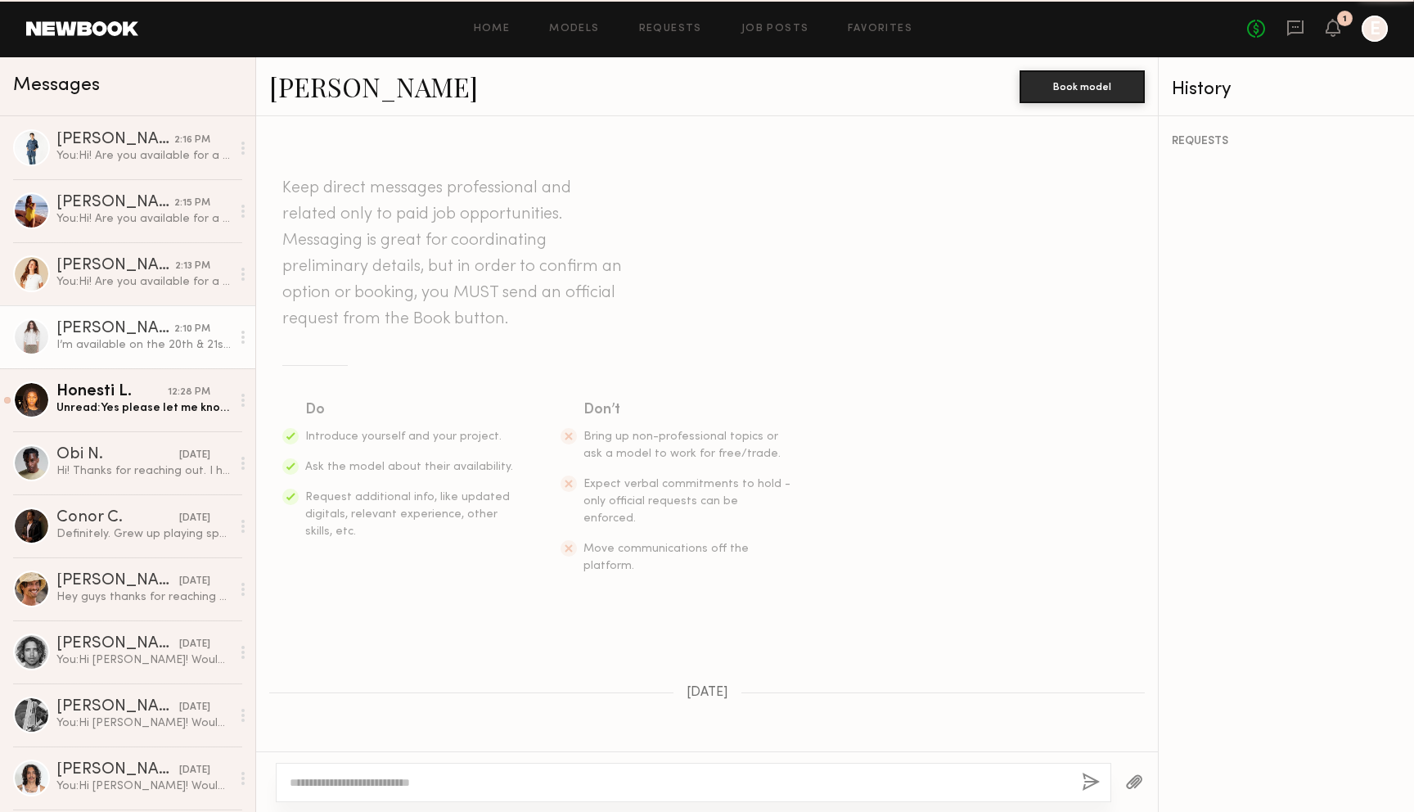
scroll to position [714, 0]
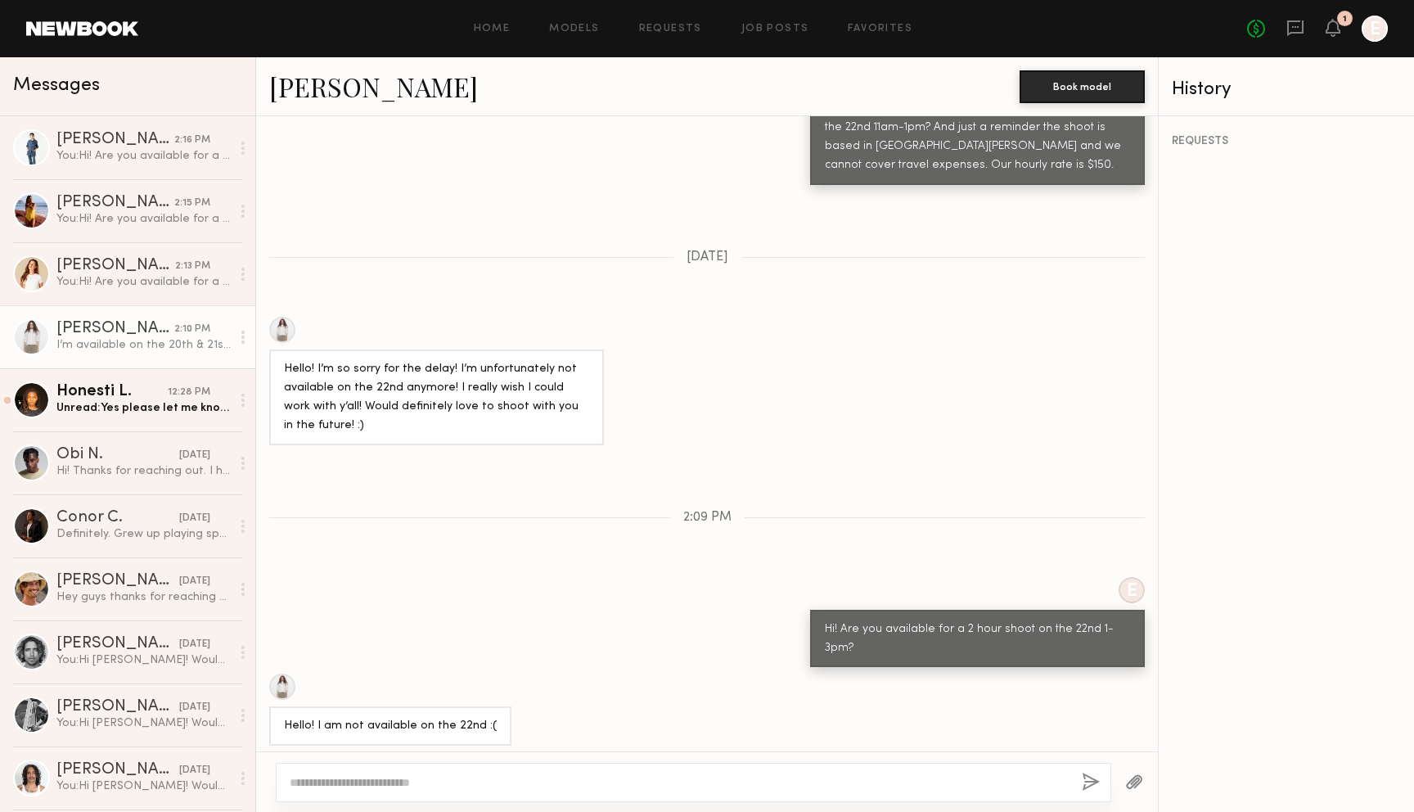
type textarea "*"
type textarea "**********"
click at [1092, 784] on button "button" at bounding box center [1091, 782] width 18 height 20
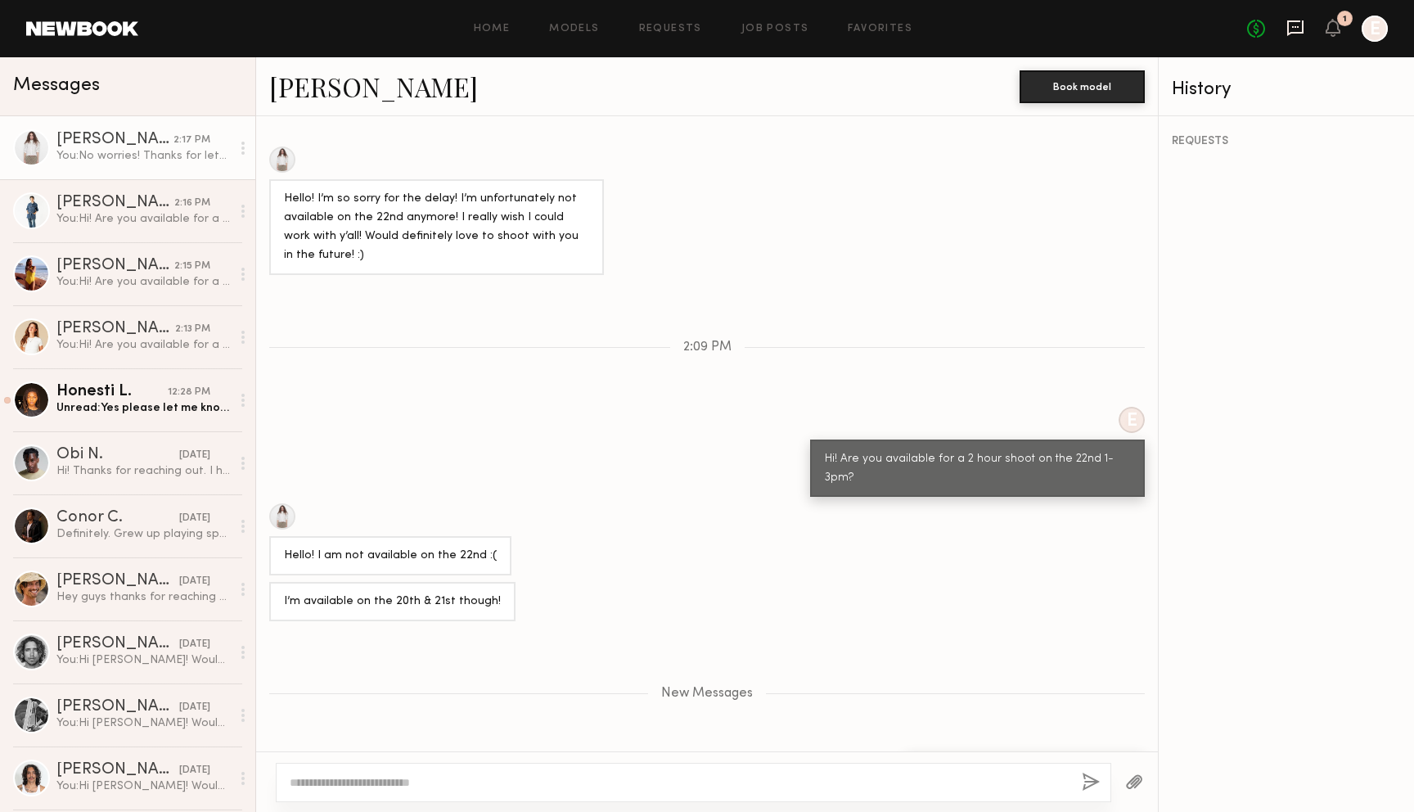
click at [1299, 32] on icon at bounding box center [1295, 28] width 16 height 16
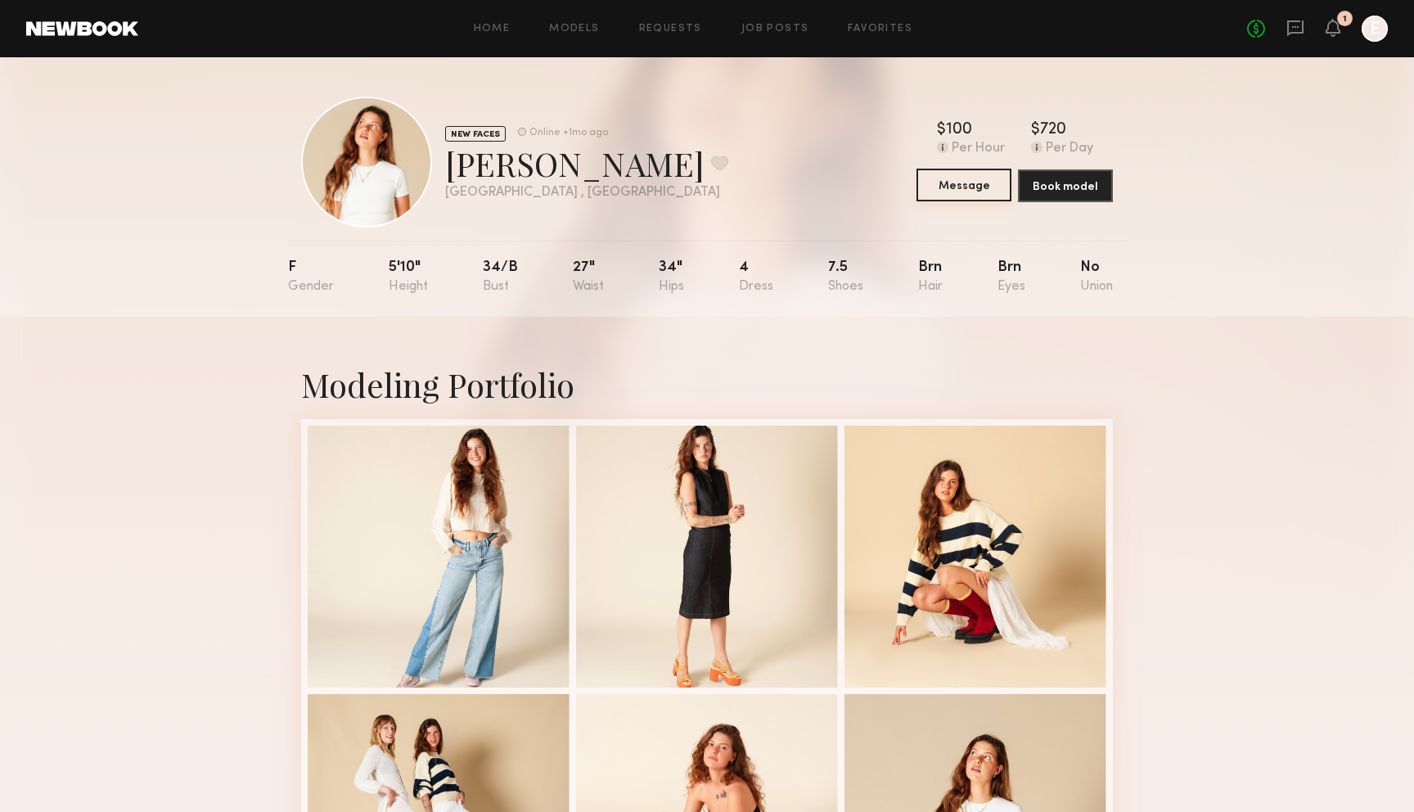
click at [943, 187] on button "Message" at bounding box center [963, 185] width 95 height 33
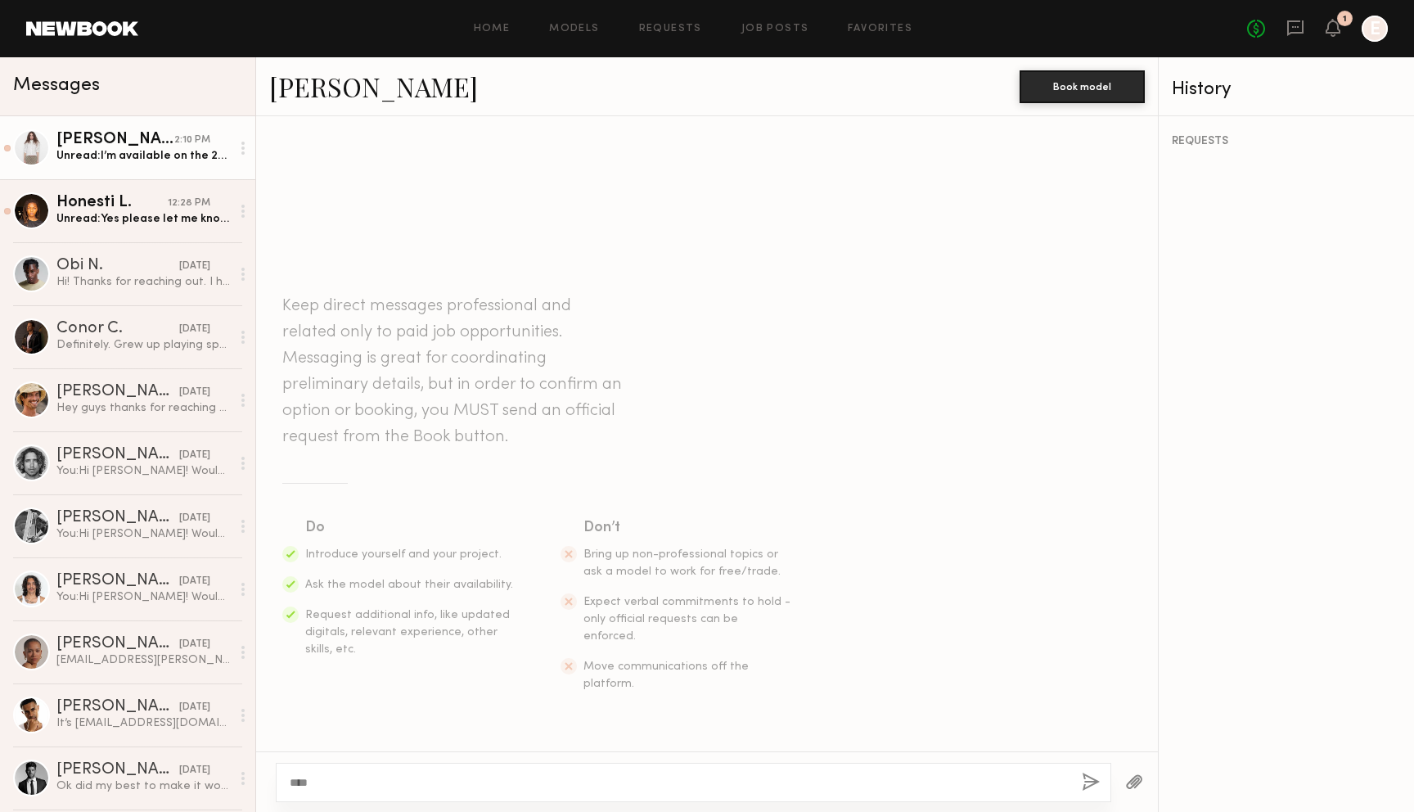
type textarea "***"
click at [140, 159] on div "Unread: I’m available on the 20th & 21st though!" at bounding box center [143, 156] width 174 height 16
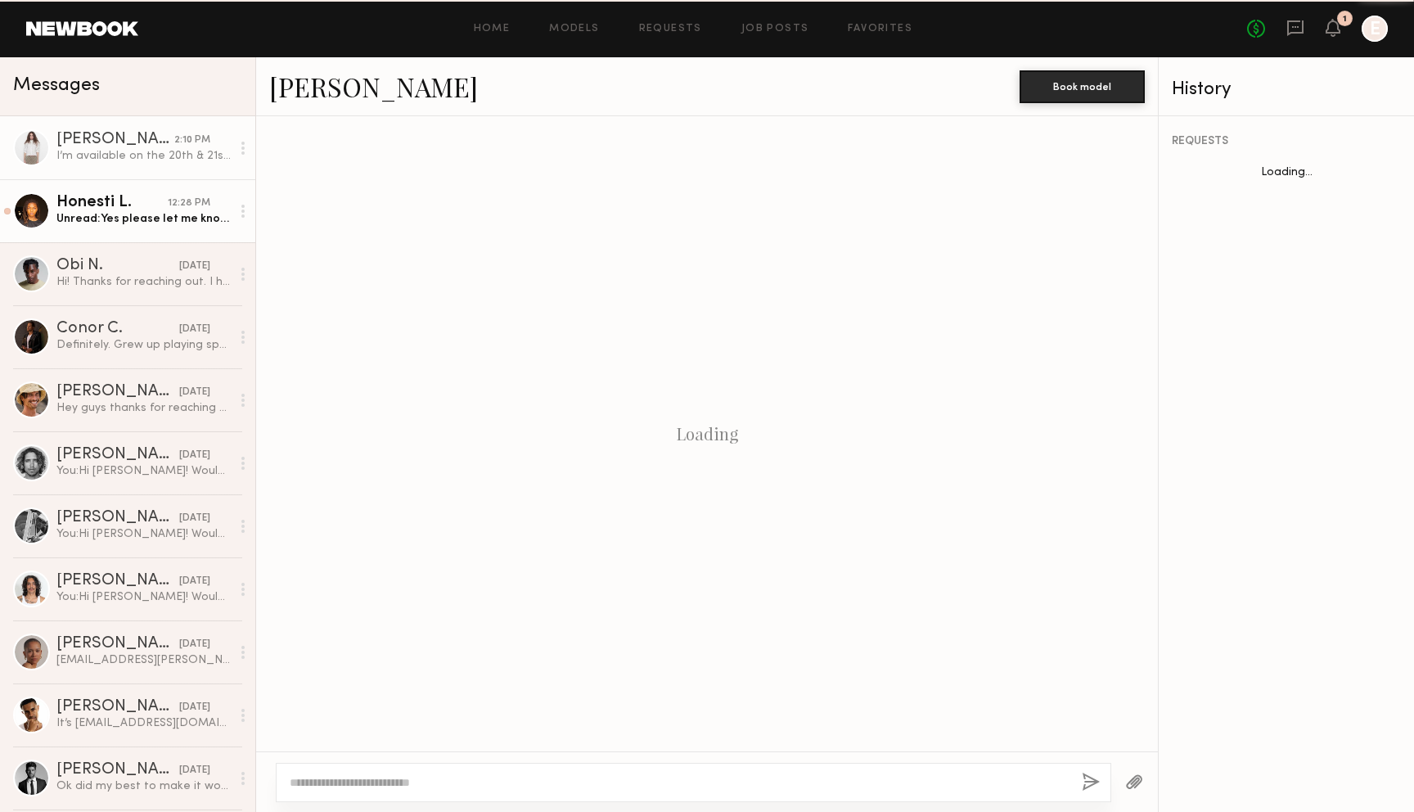
scroll to position [714, 0]
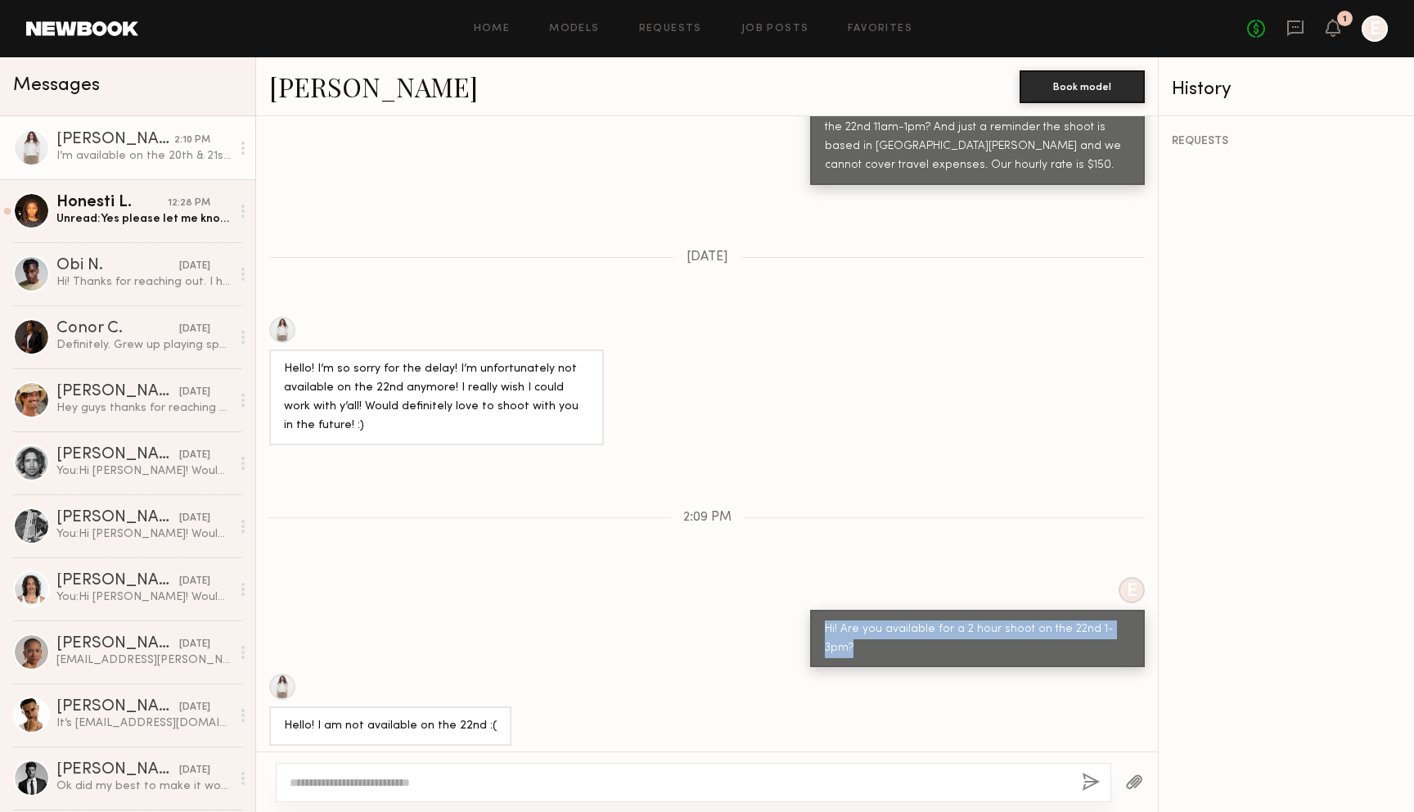
drag, startPoint x: 826, startPoint y: 593, endPoint x: 1140, endPoint y: 597, distance: 314.2
click at [1141, 610] on div "Hi! Are you available for a 2 hour shoot on the 22nd 1-3pm?" at bounding box center [977, 639] width 335 height 58
copy div "Hi! Are you available for a 2 hour shoot on the 22nd 1-3pm?"
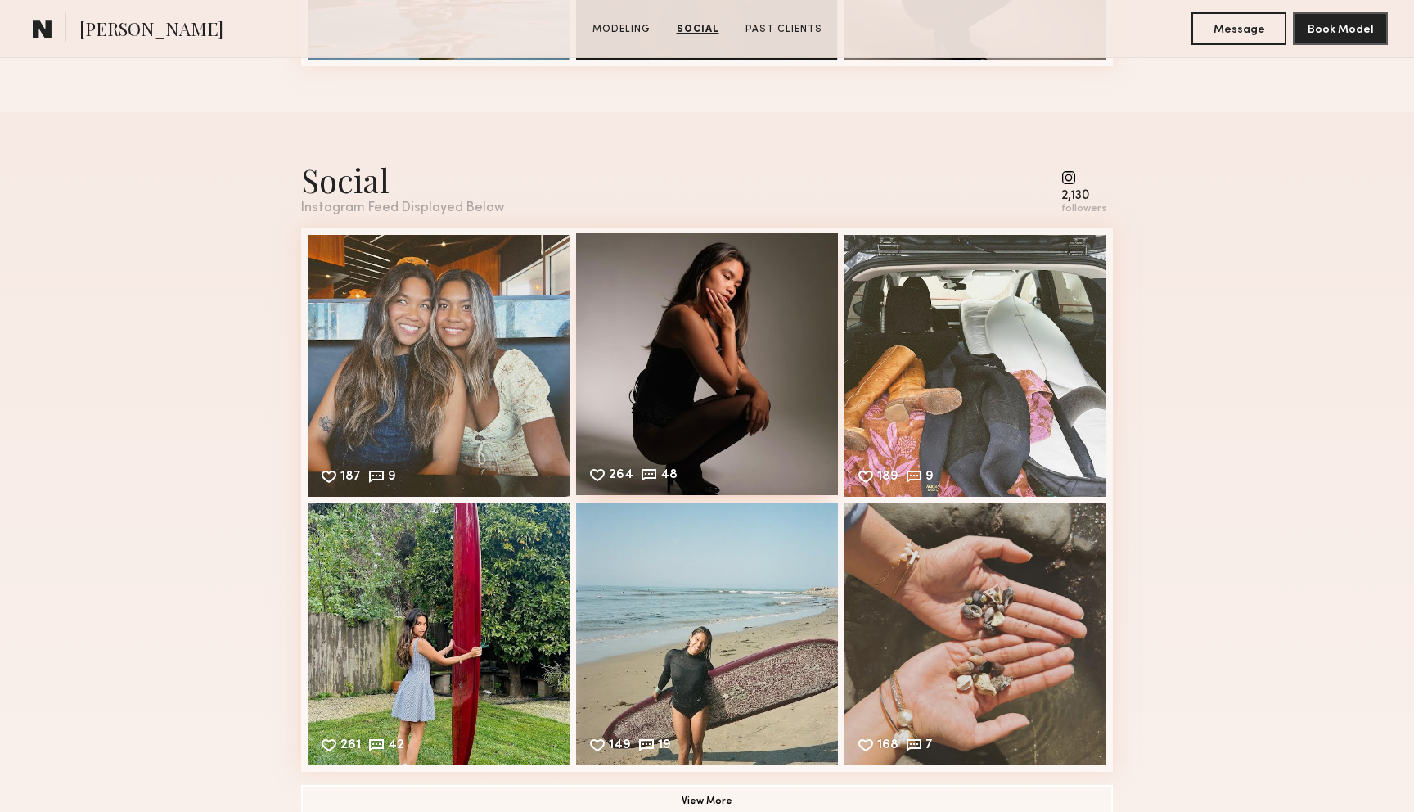
scroll to position [959, 0]
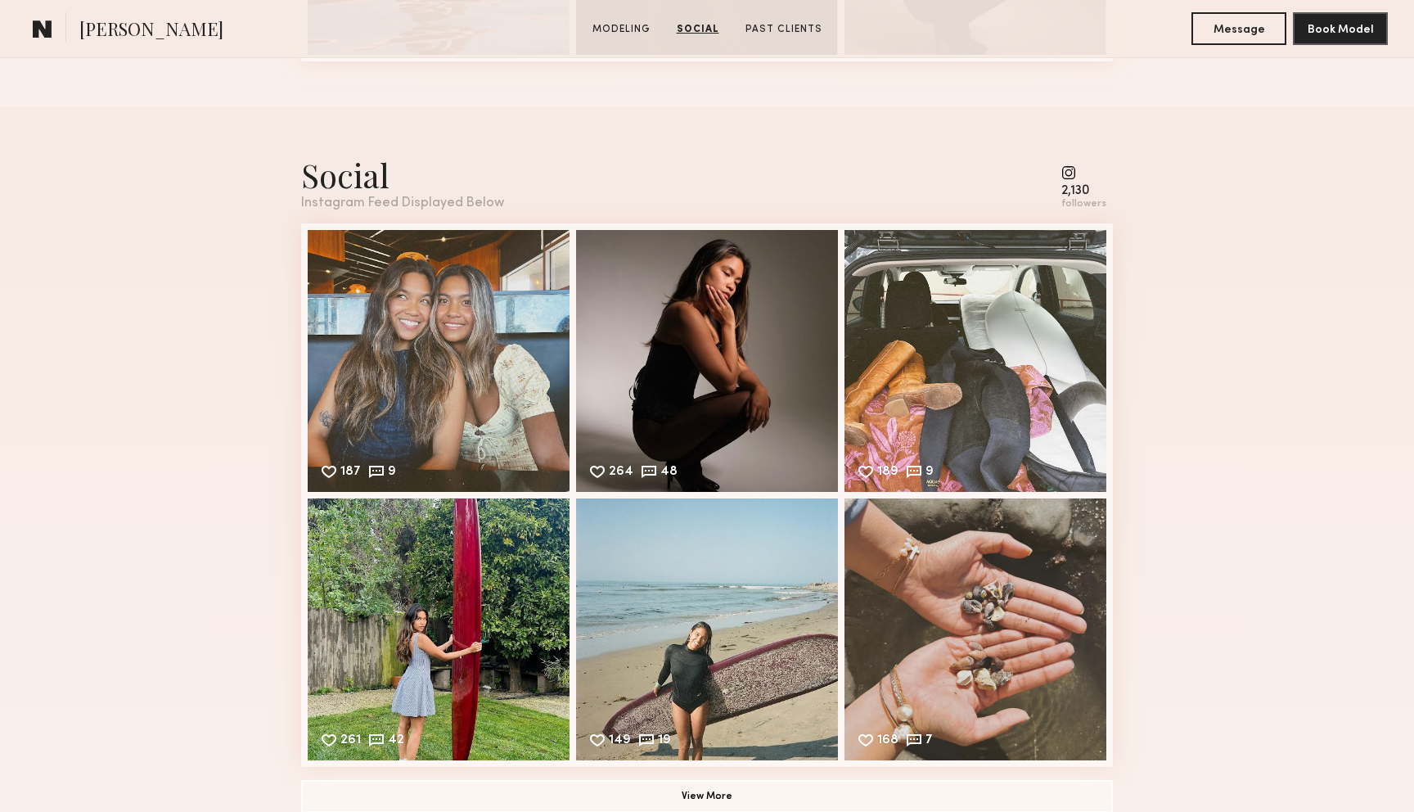
click at [1070, 171] on common-icon at bounding box center [1083, 172] width 45 height 15
click at [1076, 192] on div "2,130" at bounding box center [1083, 191] width 45 height 12
click at [375, 179] on div "Social" at bounding box center [402, 174] width 203 height 43
click at [393, 212] on div "Social Instagram Feed Displayed Below 2,130 followers 187 9 Likes & comments di…" at bounding box center [707, 482] width 812 height 751
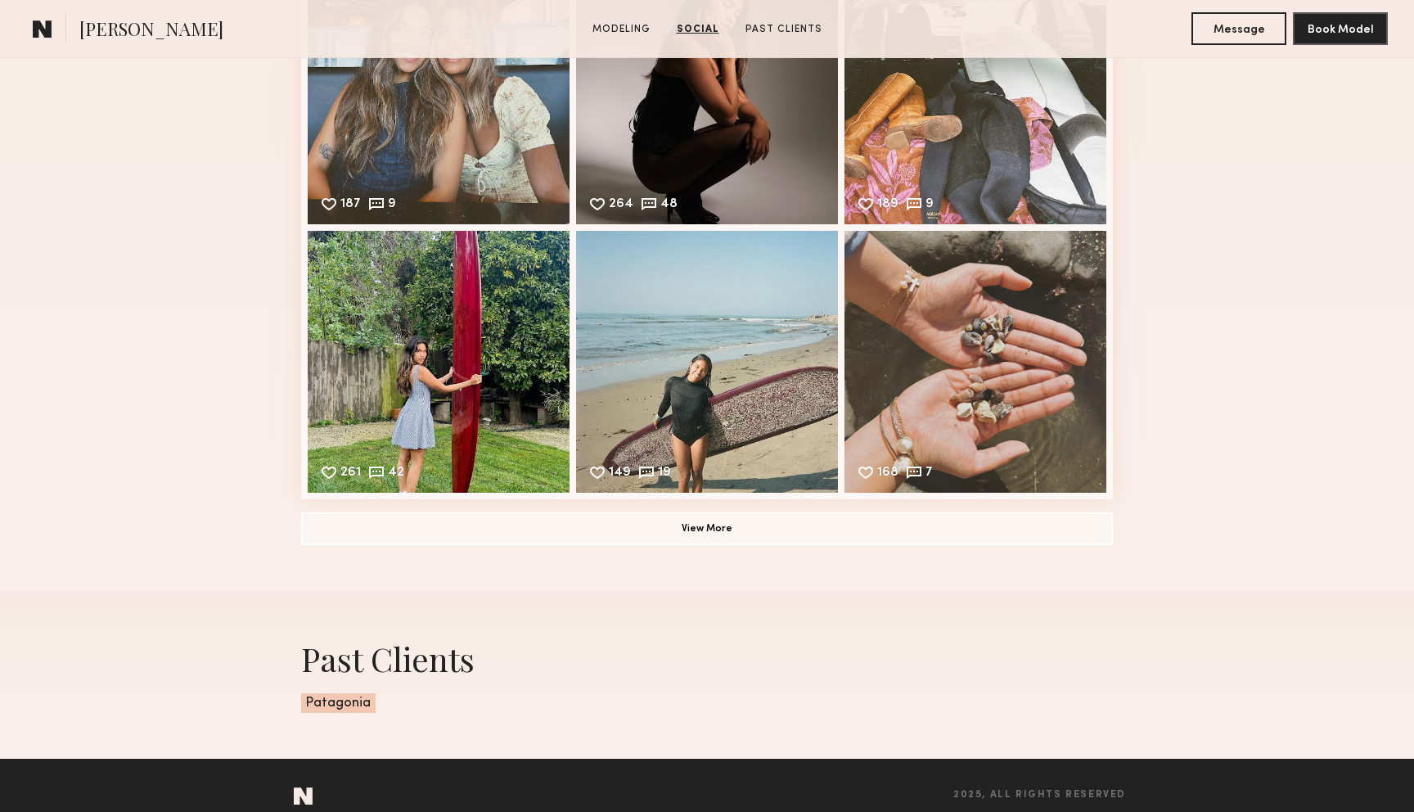
scroll to position [1234, 0]
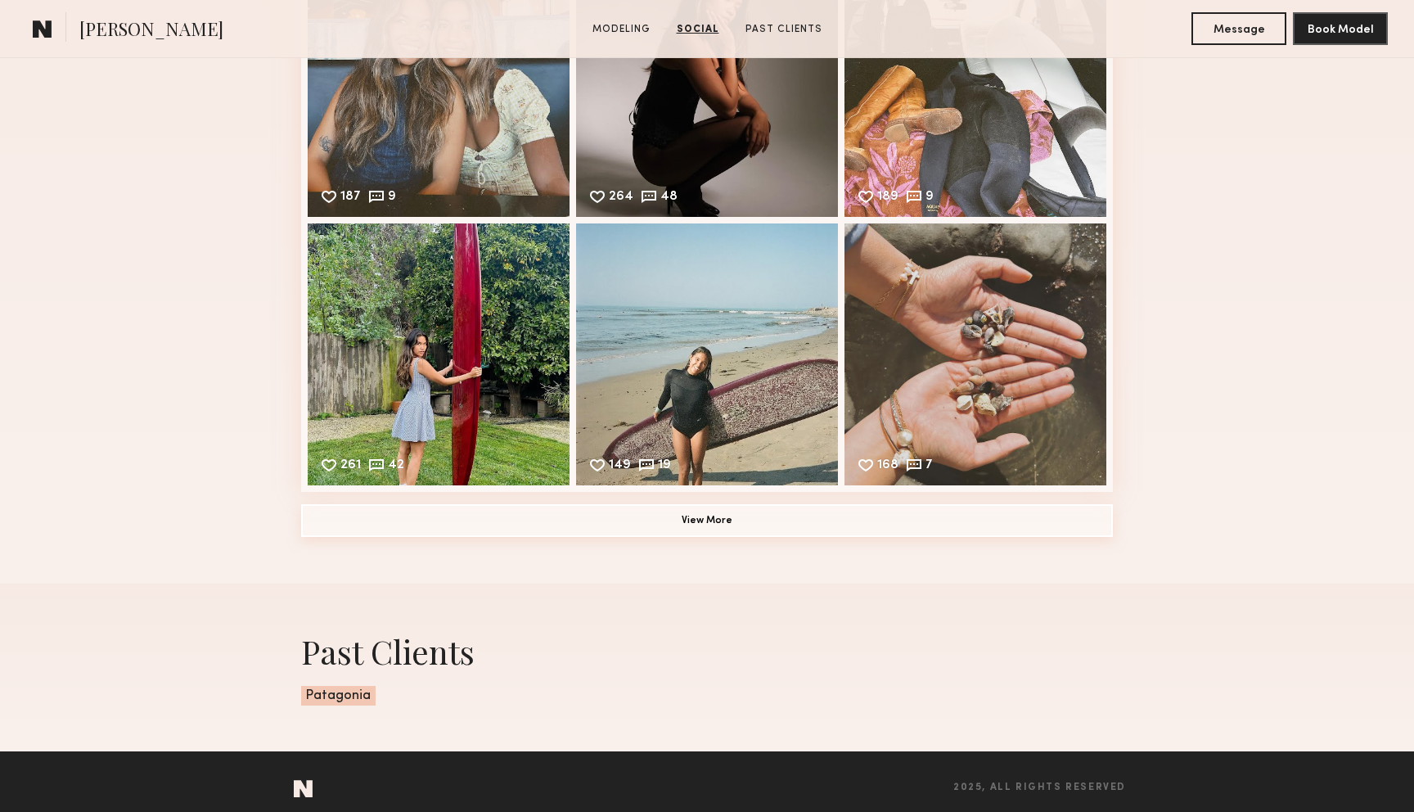
click at [601, 525] on button "View More" at bounding box center [707, 520] width 812 height 33
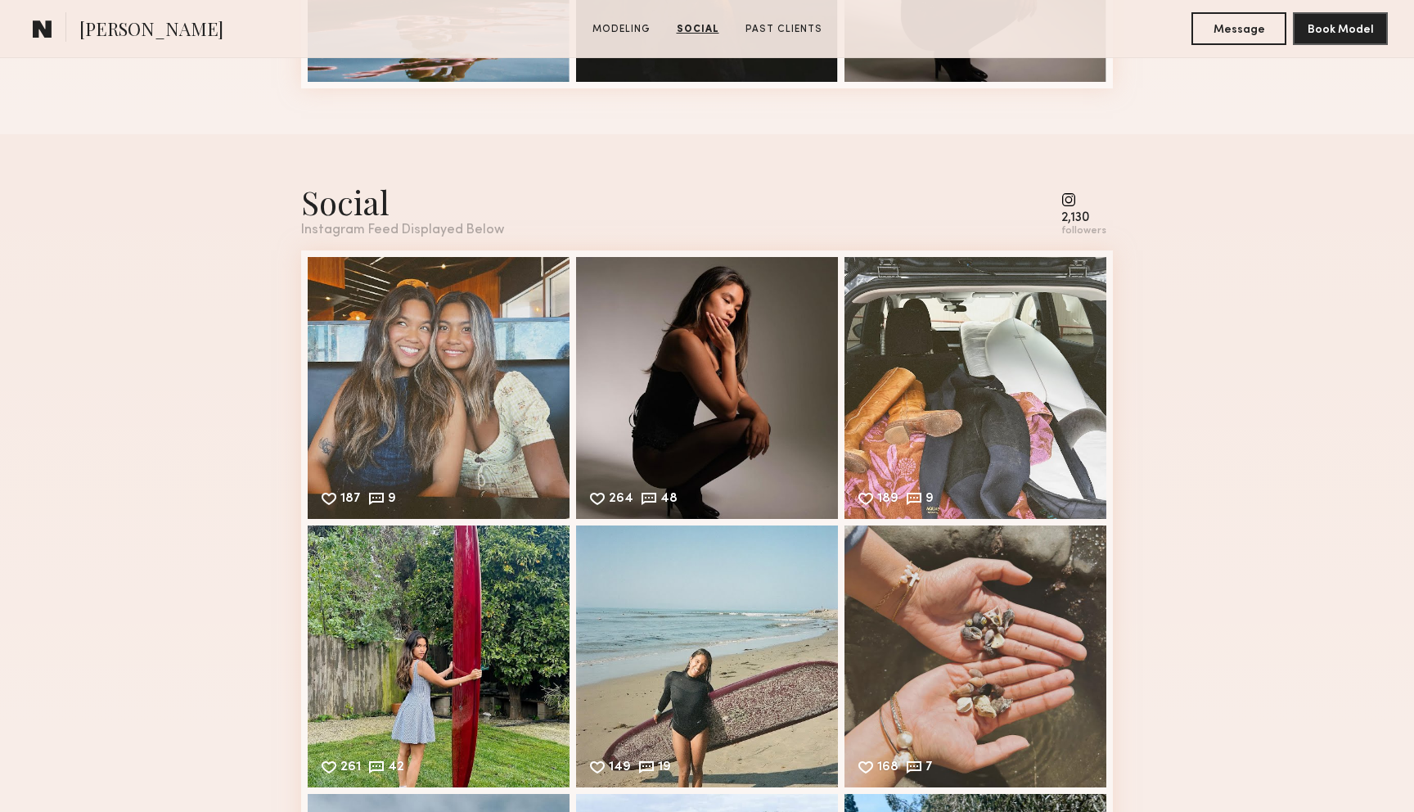
scroll to position [919, 0]
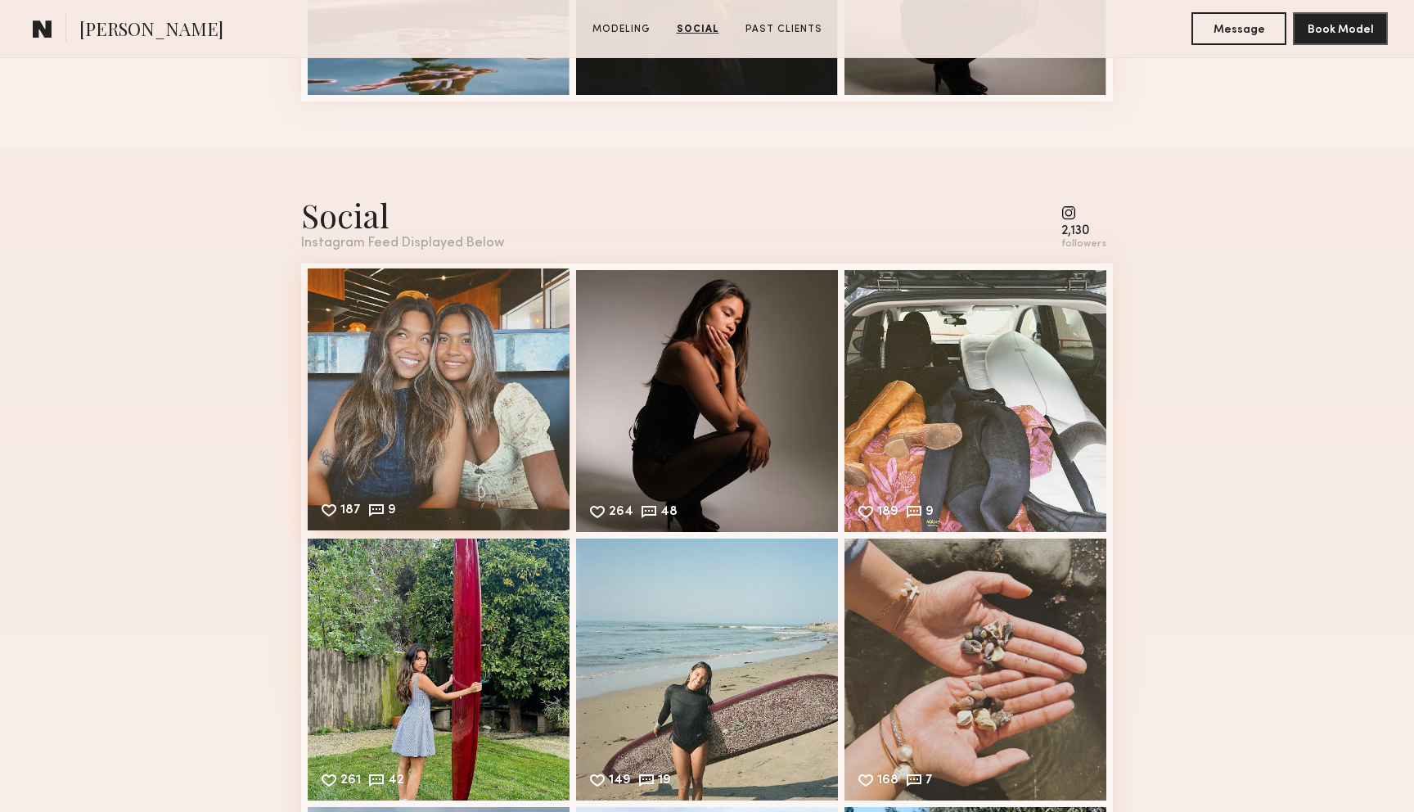
click at [444, 423] on div "187 9 Likes & comments displayed to show model’s engagement" at bounding box center [439, 399] width 262 height 262
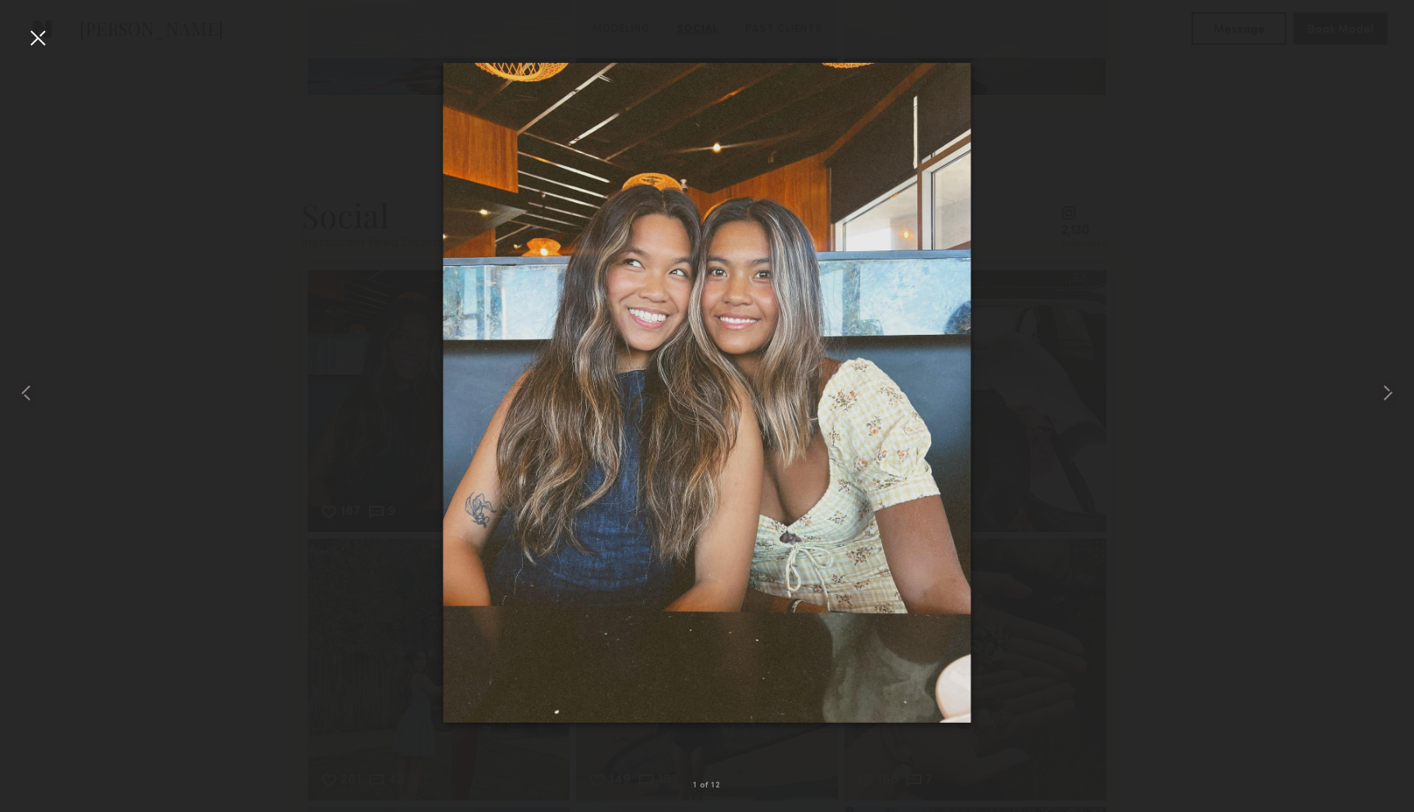
click at [45, 38] on div at bounding box center [38, 38] width 26 height 26
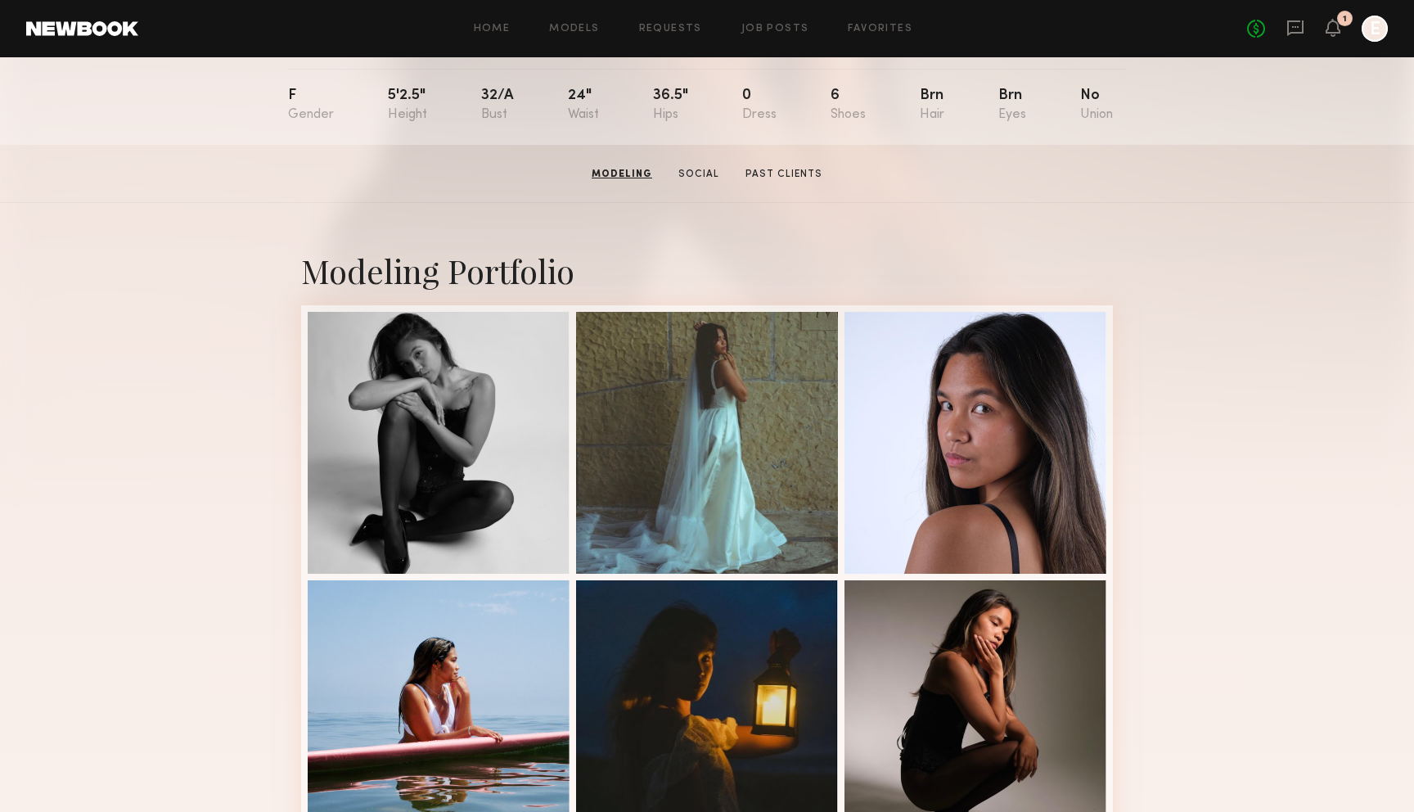
scroll to position [178, 0]
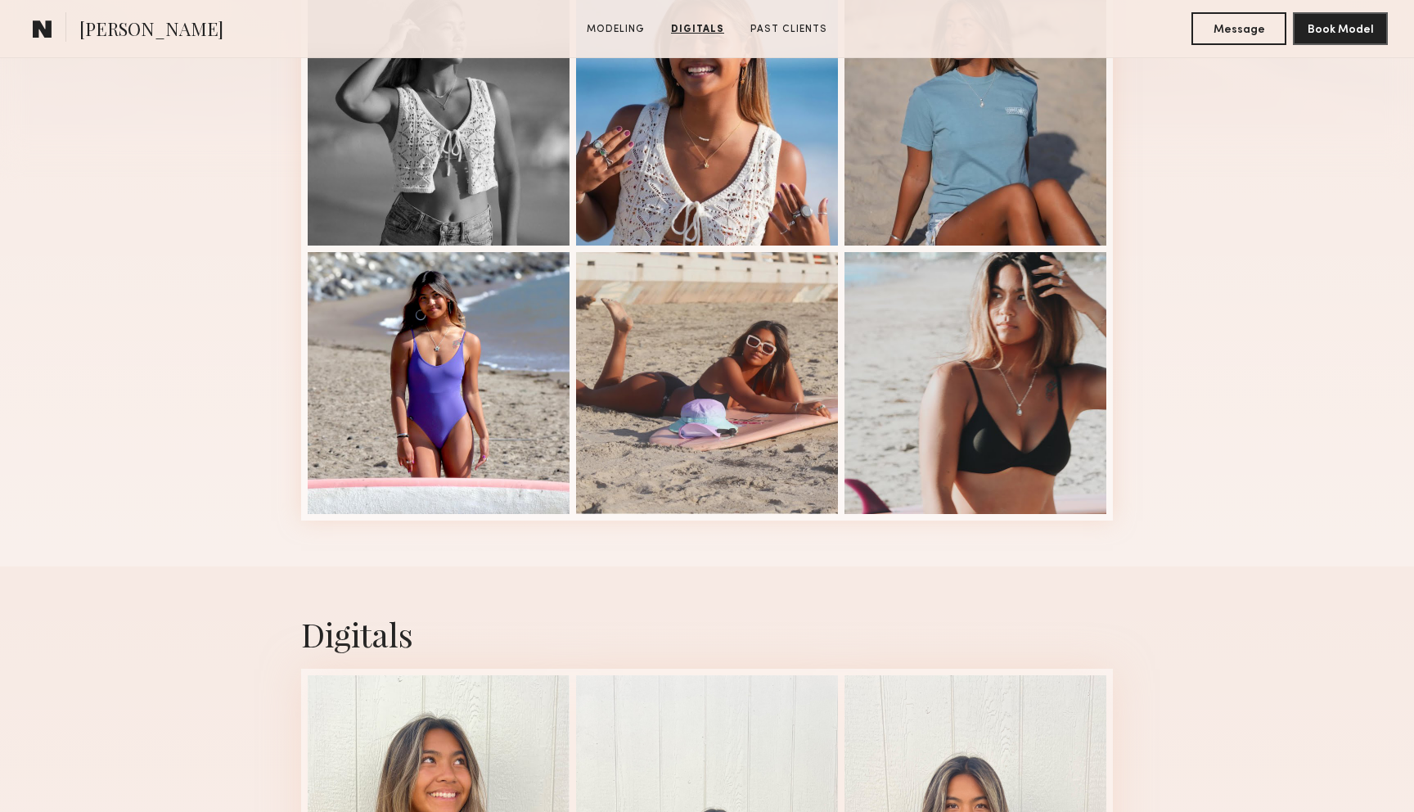
scroll to position [335, 0]
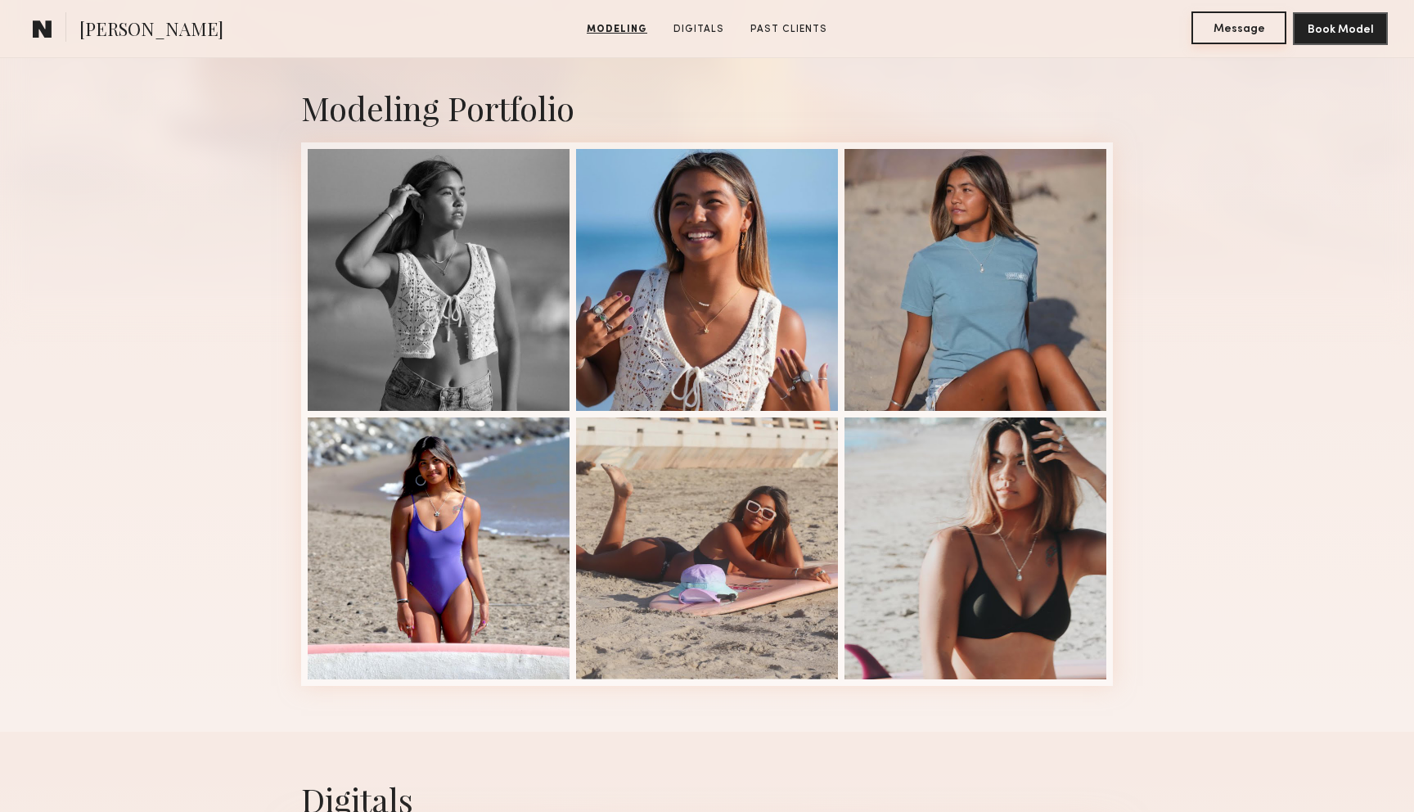
click at [1215, 29] on button "Message" at bounding box center [1238, 27] width 95 height 33
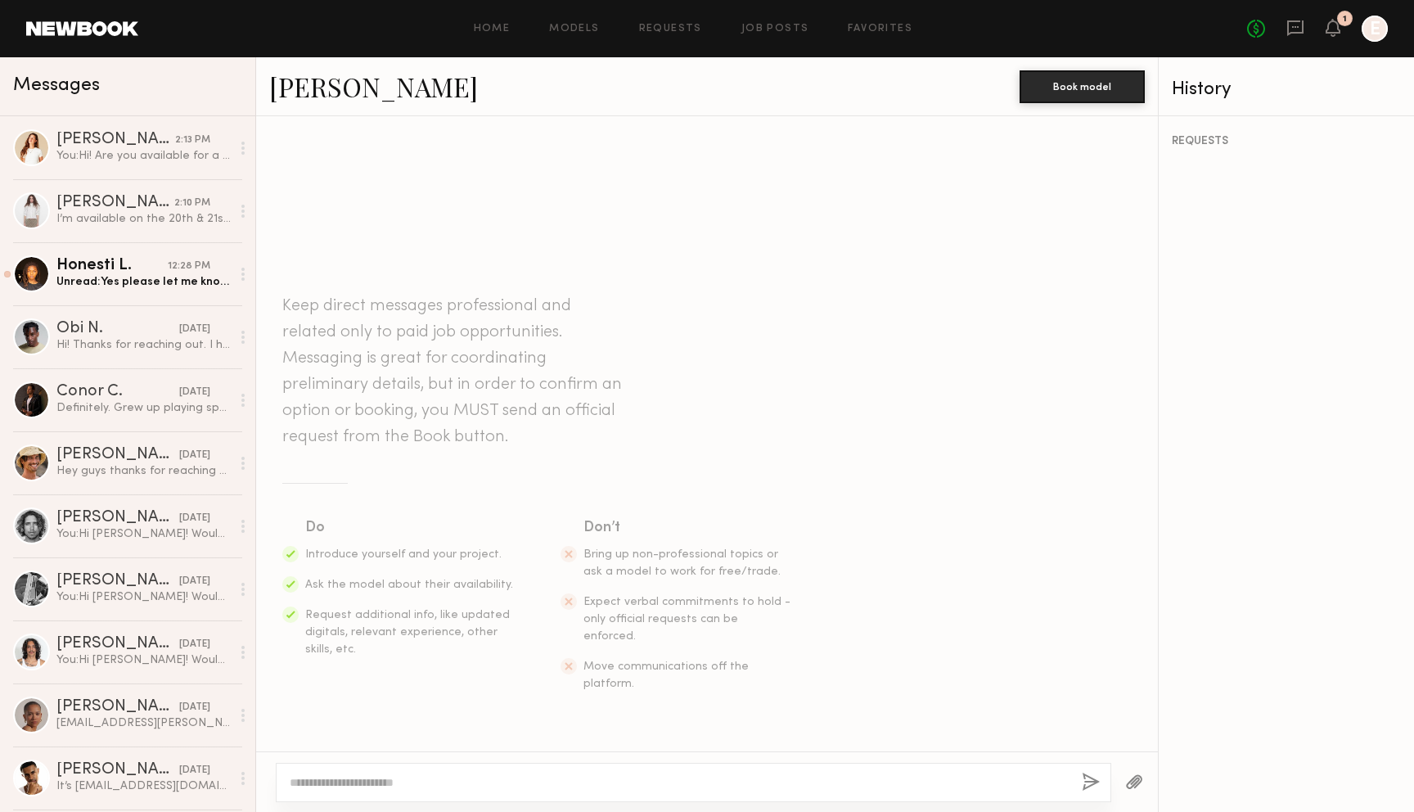
click at [628, 783] on textarea at bounding box center [679, 782] width 779 height 16
type textarea "**********"
click at [1088, 785] on button "button" at bounding box center [1091, 782] width 18 height 20
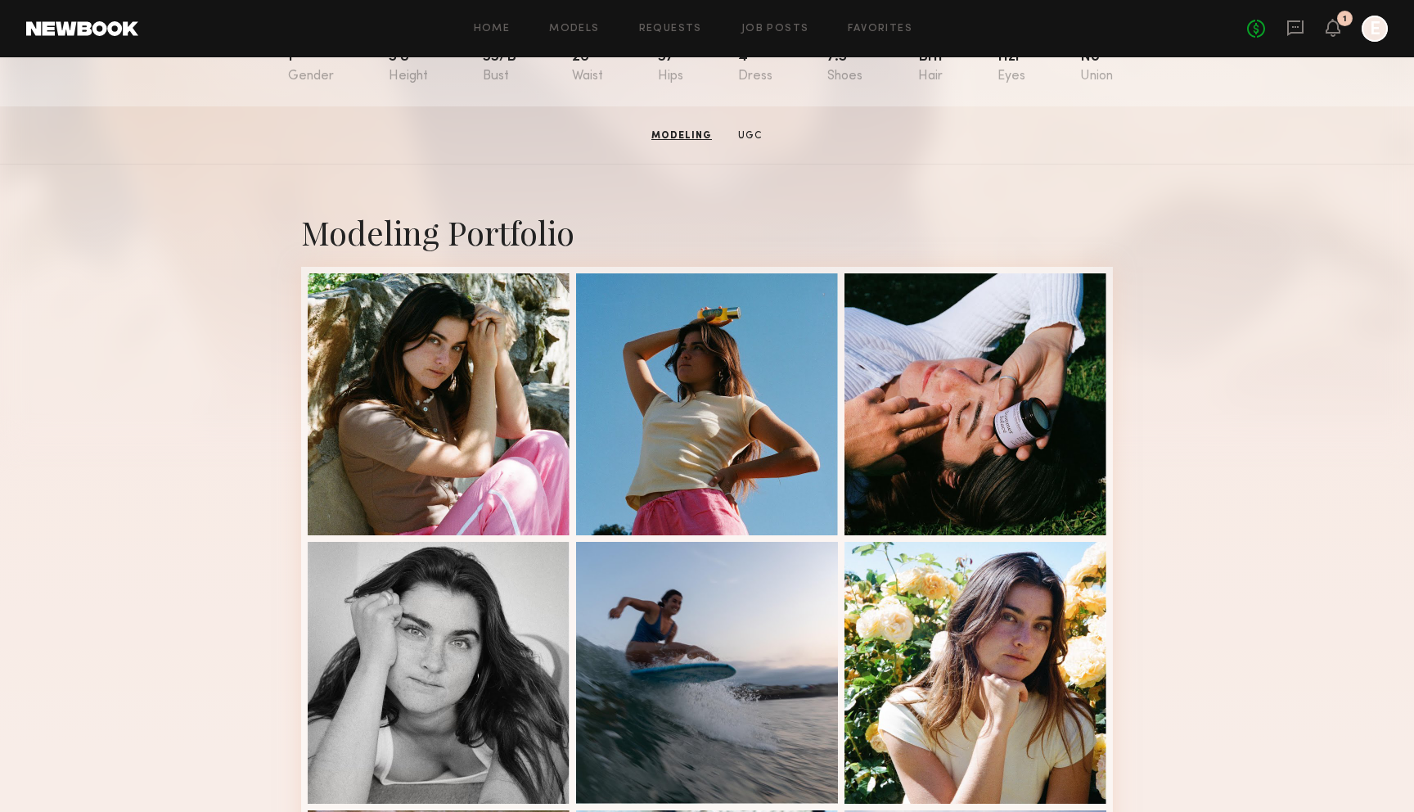
scroll to position [214, 0]
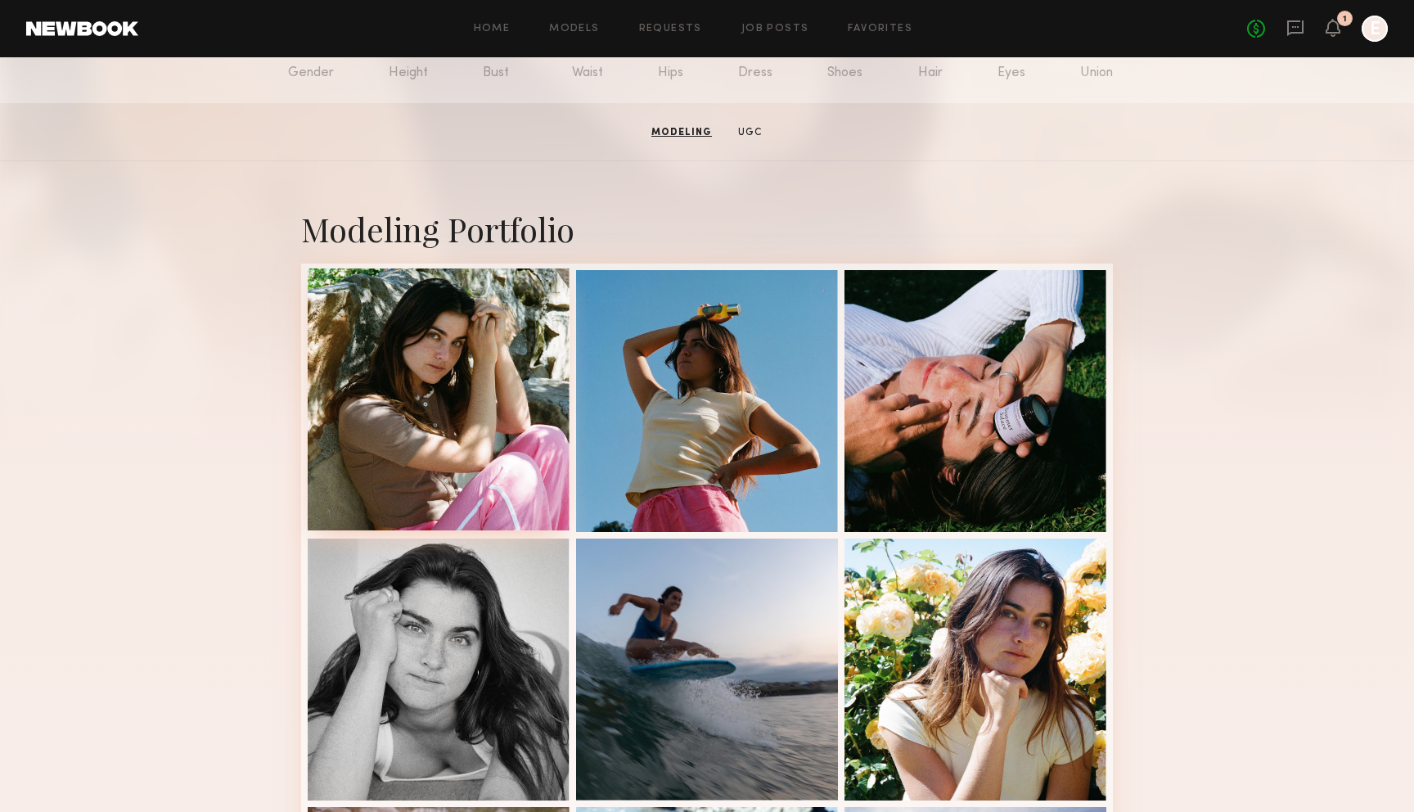
click at [437, 374] on div at bounding box center [439, 399] width 262 height 262
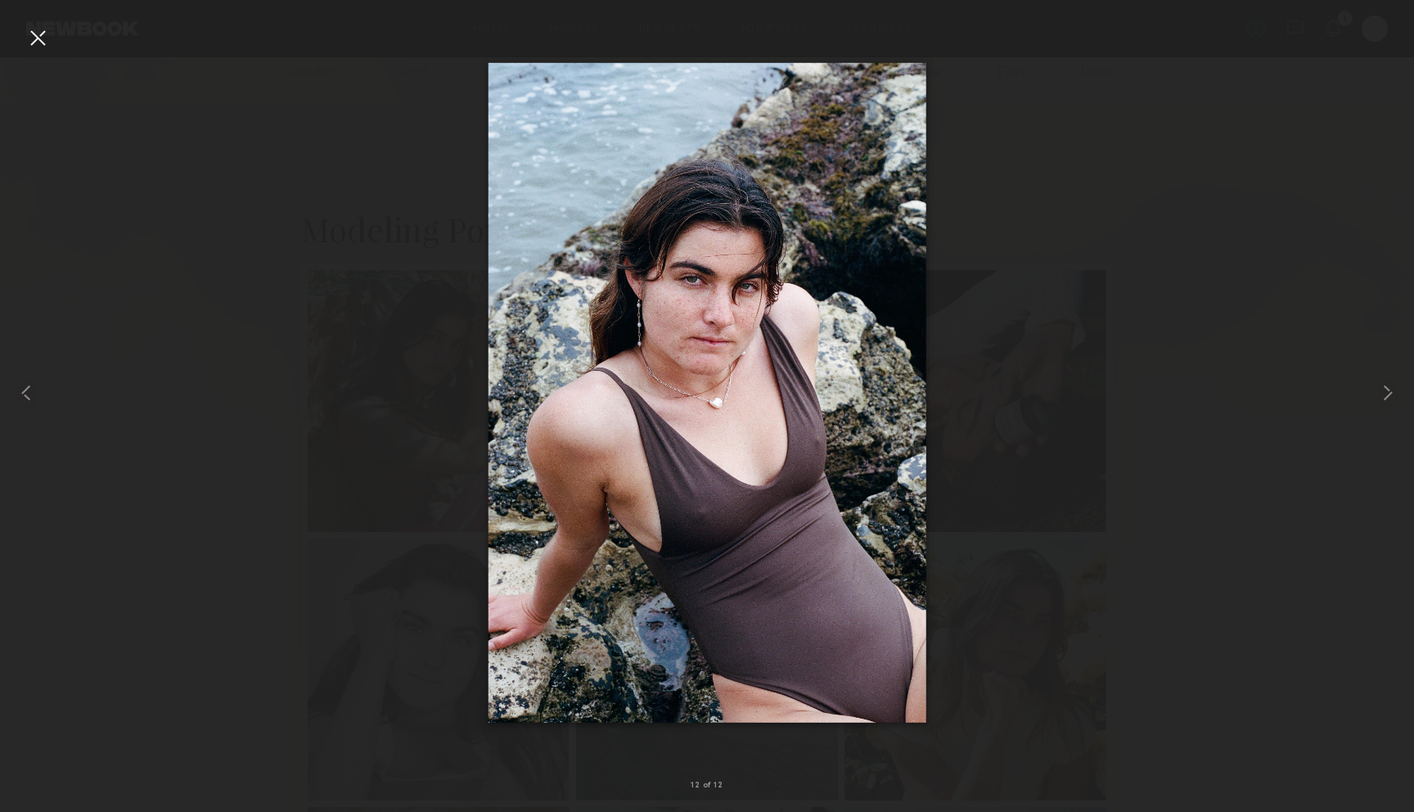
click at [43, 34] on div at bounding box center [38, 38] width 26 height 26
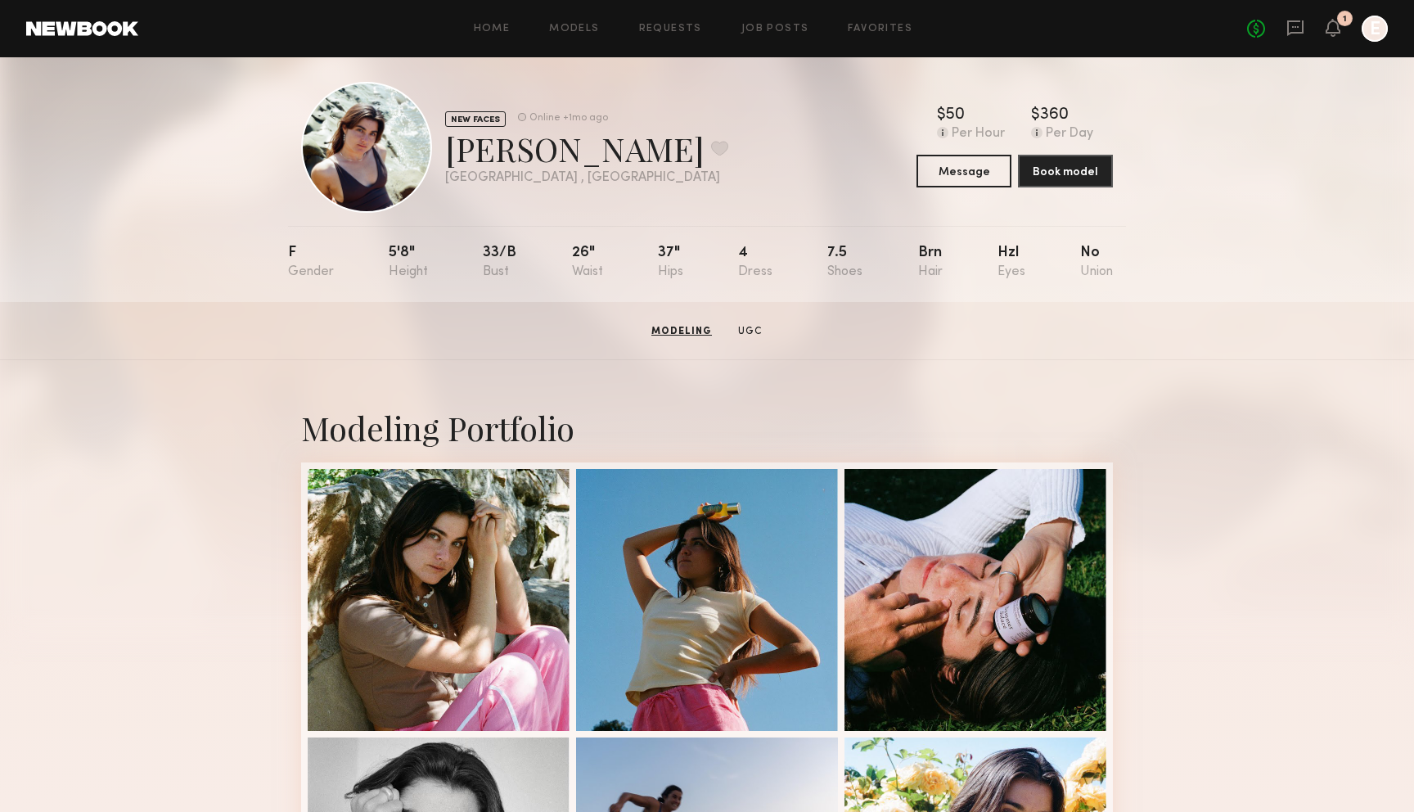
scroll to position [0, 0]
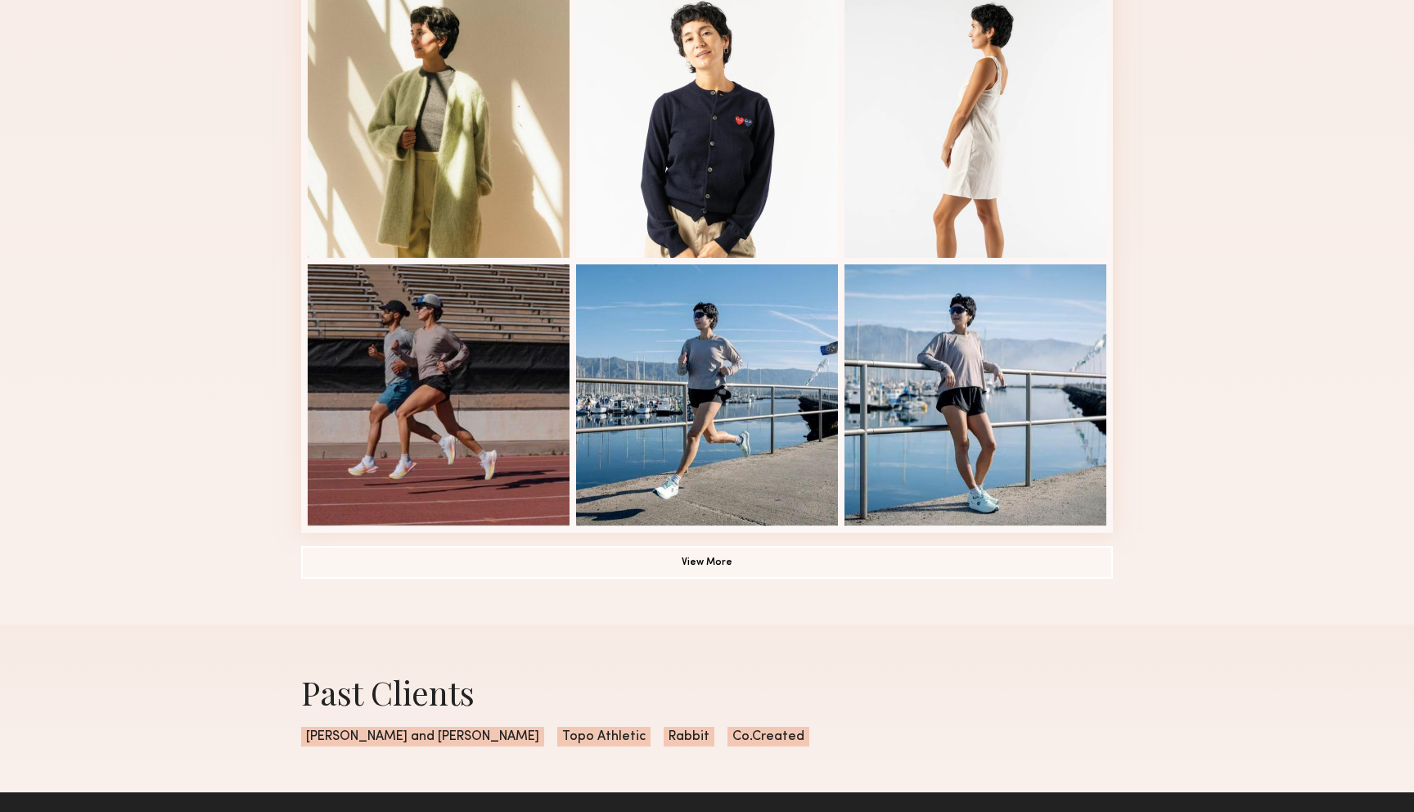
scroll to position [989, 0]
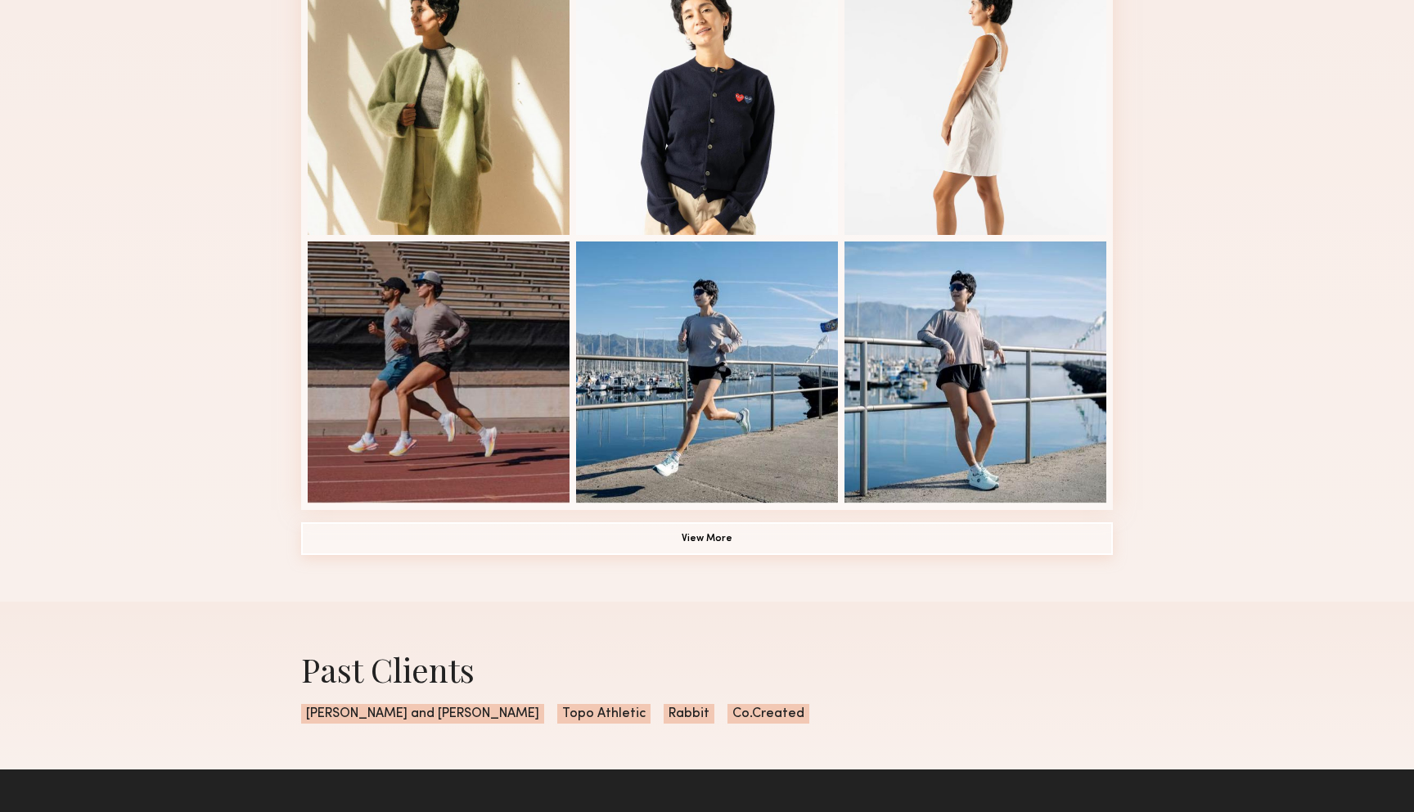
click at [559, 539] on button "View More" at bounding box center [707, 538] width 812 height 33
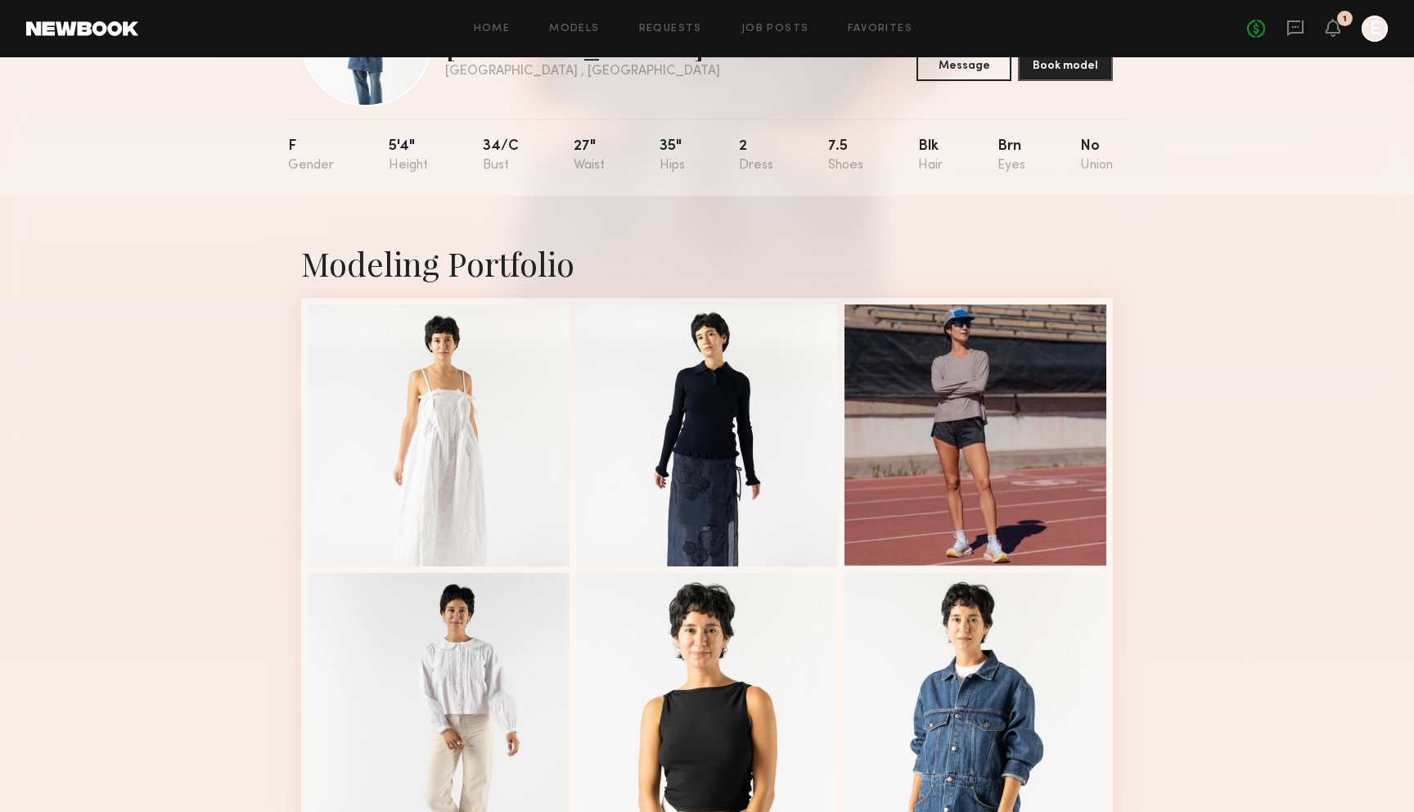
scroll to position [0, 0]
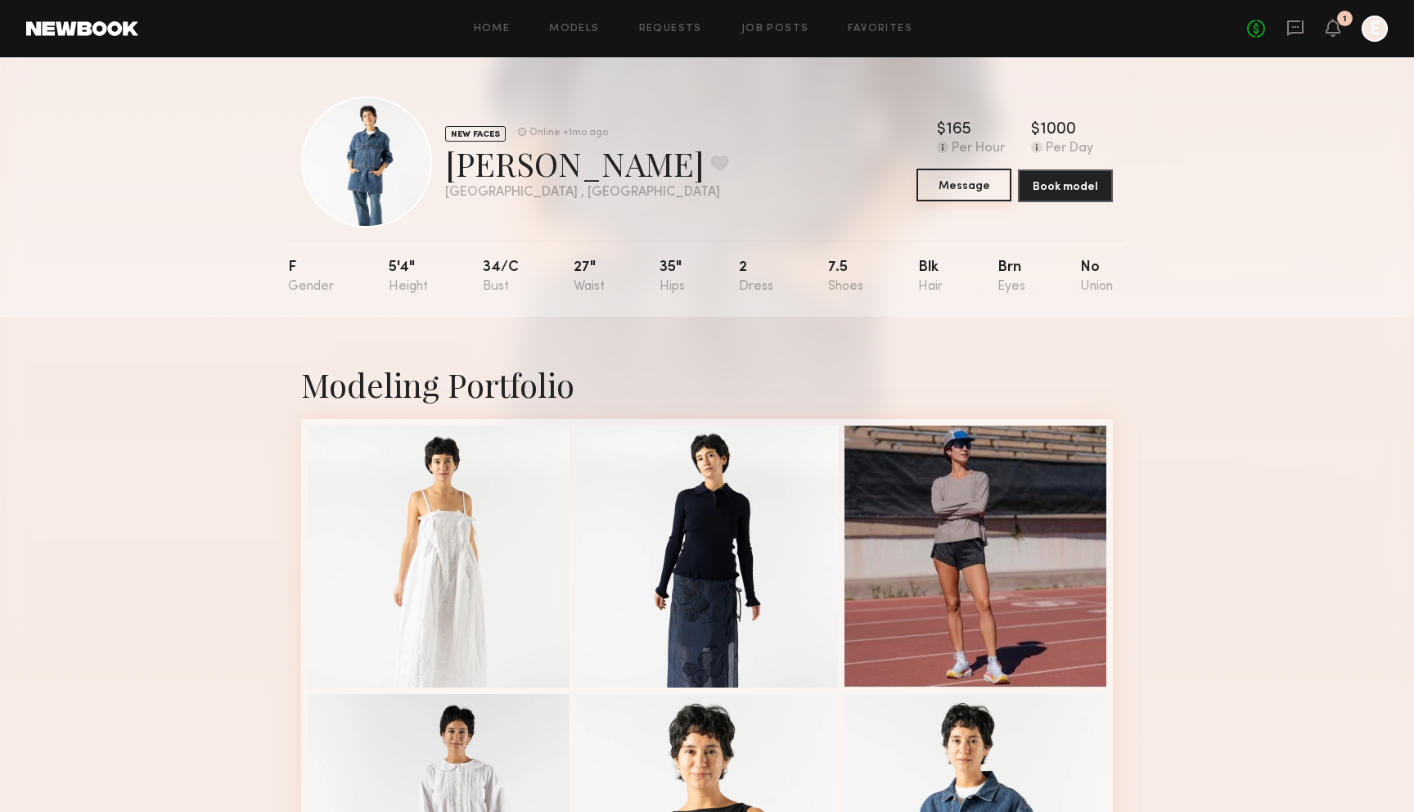
click at [958, 185] on button "Message" at bounding box center [963, 185] width 95 height 33
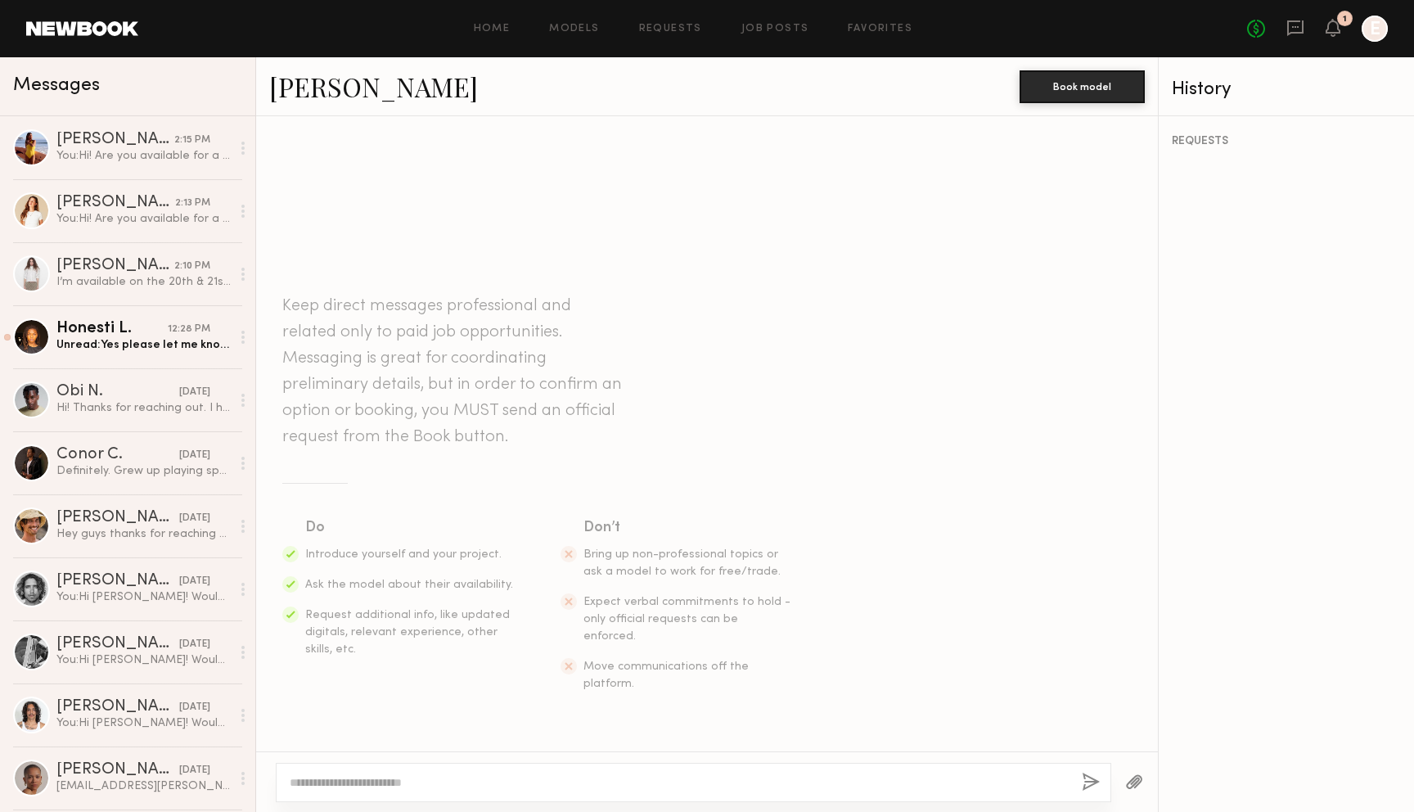
click at [578, 780] on textarea at bounding box center [679, 782] width 779 height 16
type textarea "**********"
click at [1091, 783] on button "button" at bounding box center [1091, 782] width 18 height 20
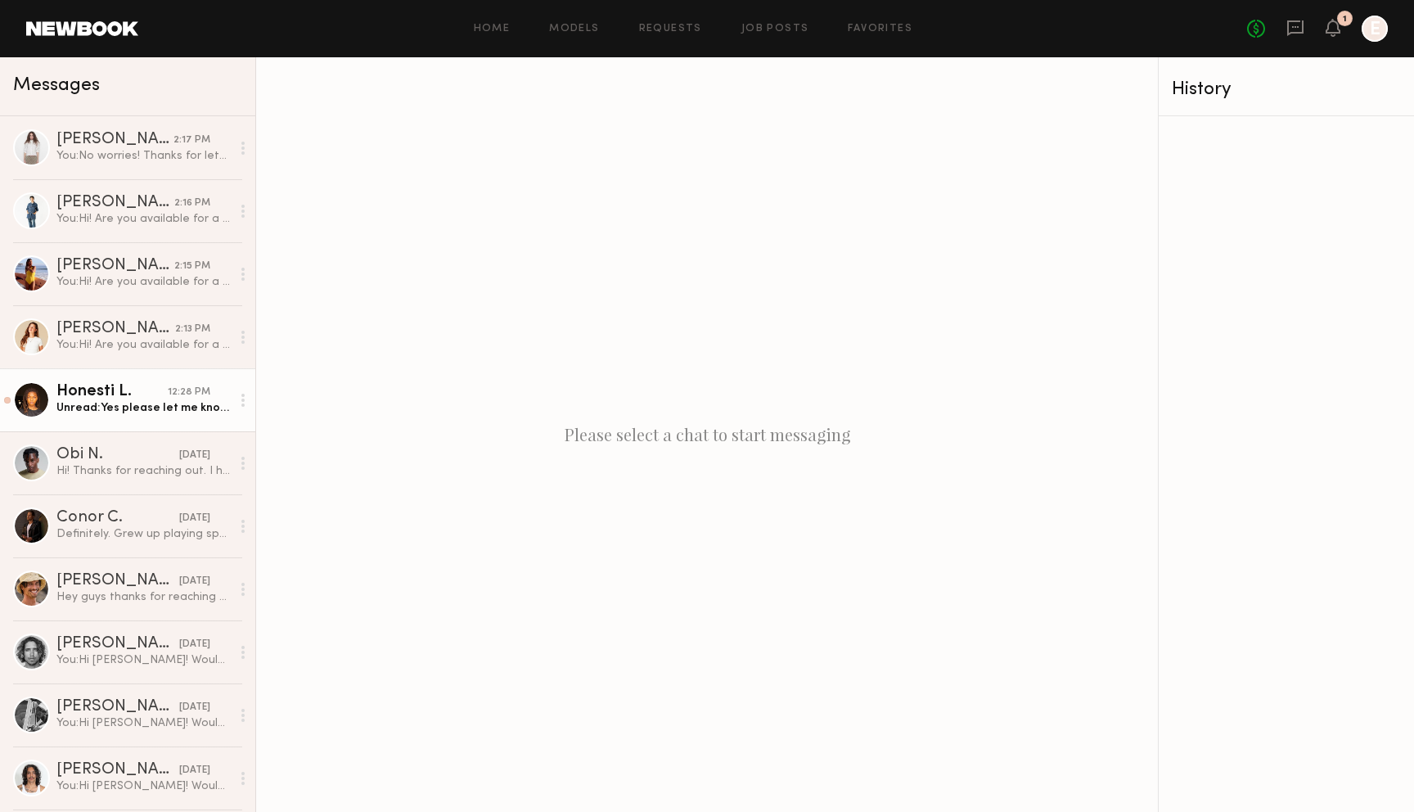
click at [141, 407] on div "Unread: Yes please let me know soon." at bounding box center [143, 408] width 174 height 16
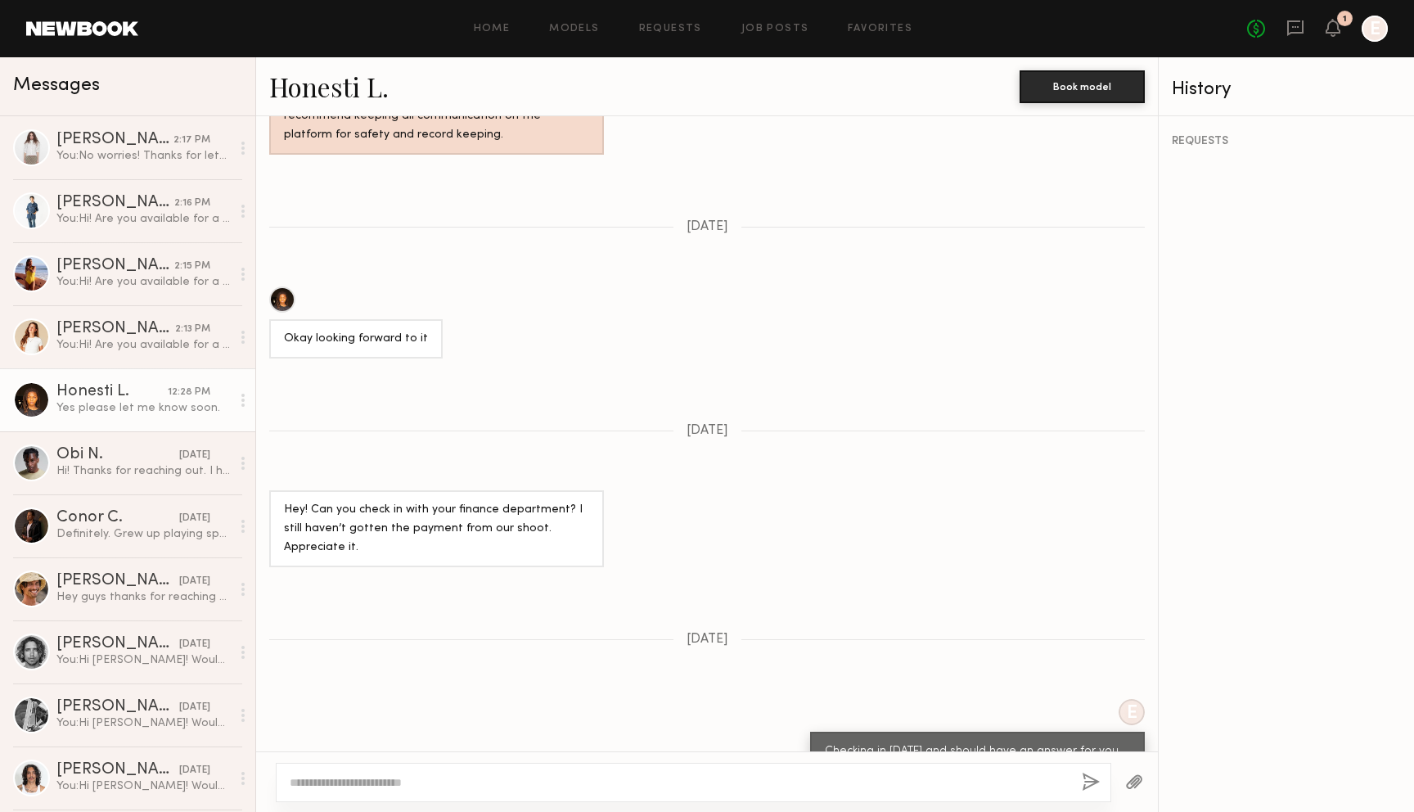
scroll to position [1577, 0]
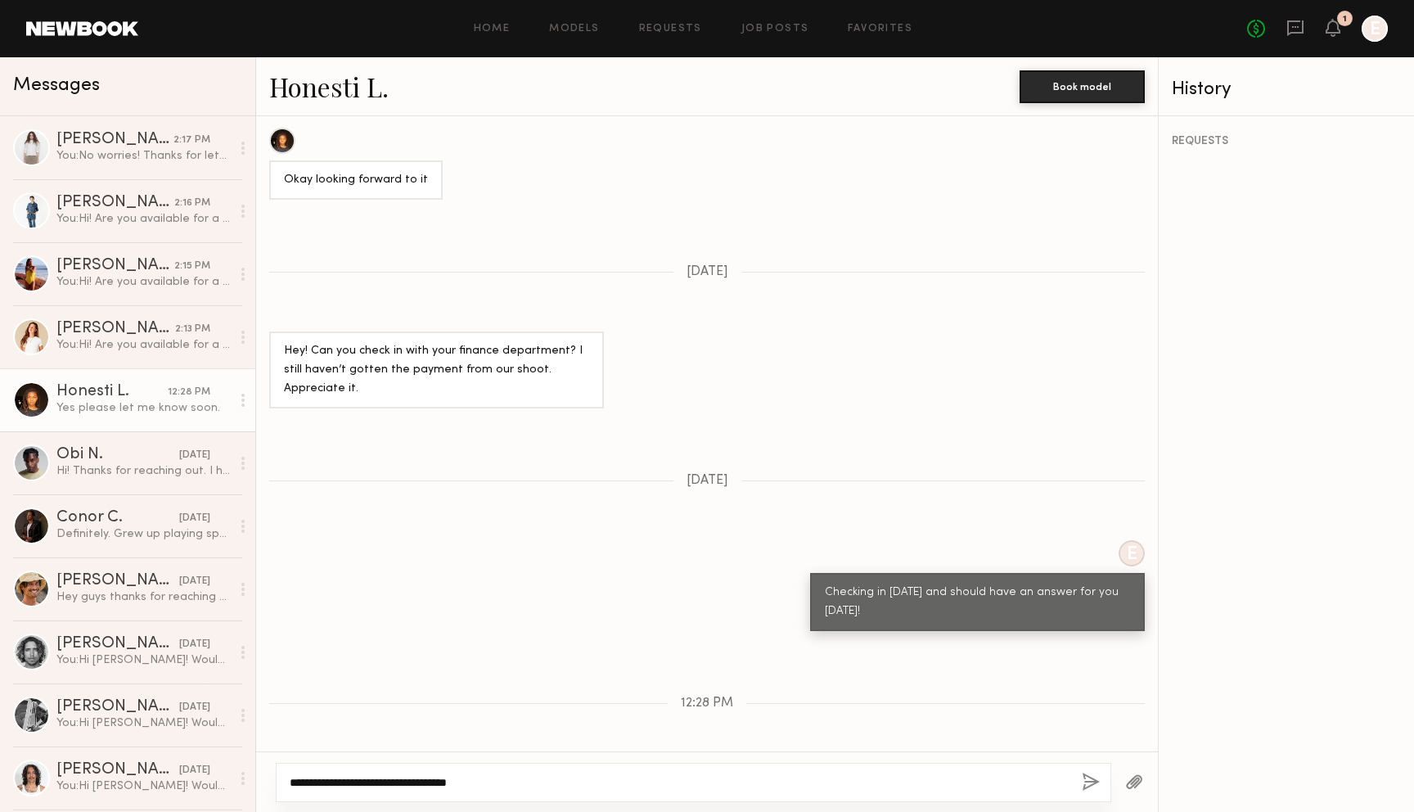
type textarea "**********"
click at [1093, 781] on button "button" at bounding box center [1091, 782] width 18 height 20
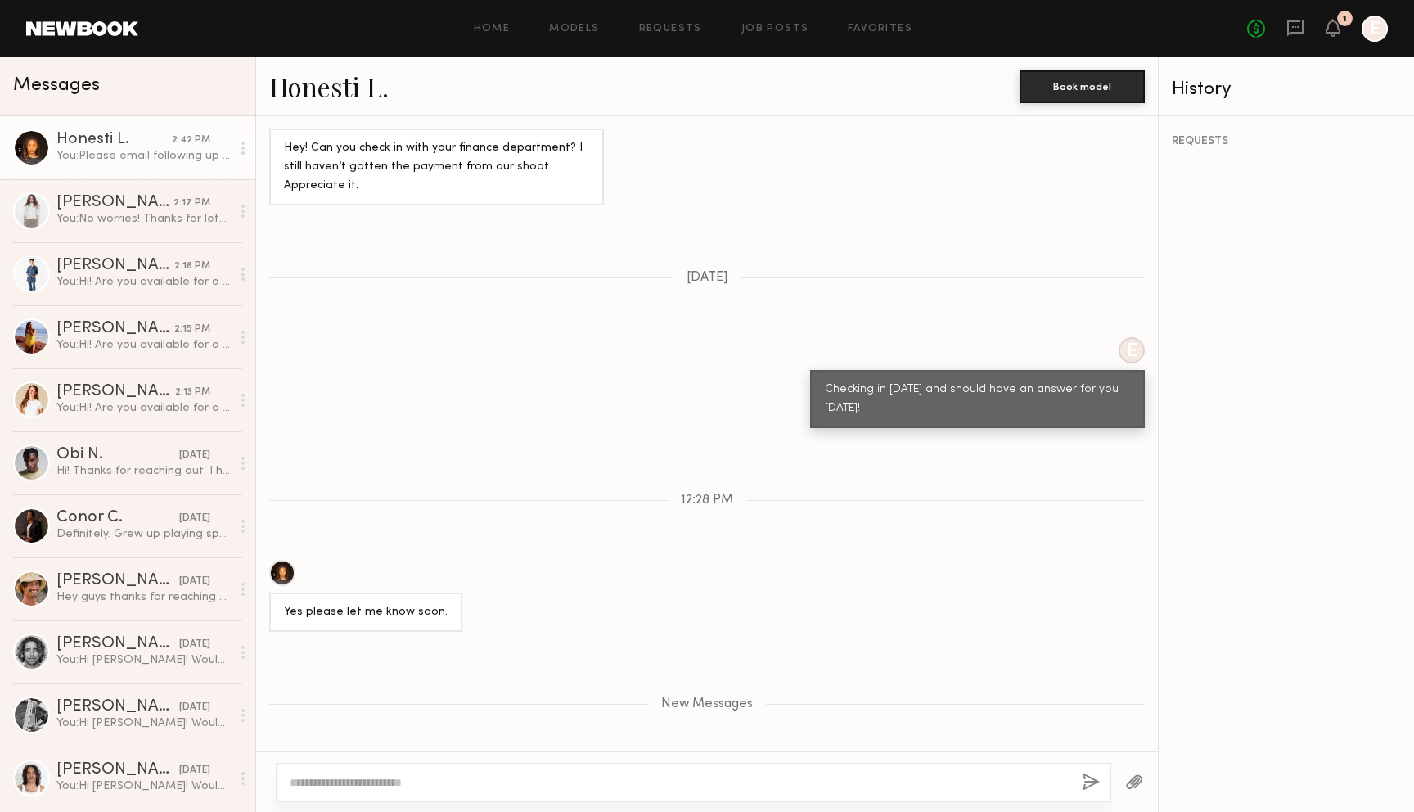
scroll to position [1882, 0]
